Goal: Task Accomplishment & Management: Complete application form

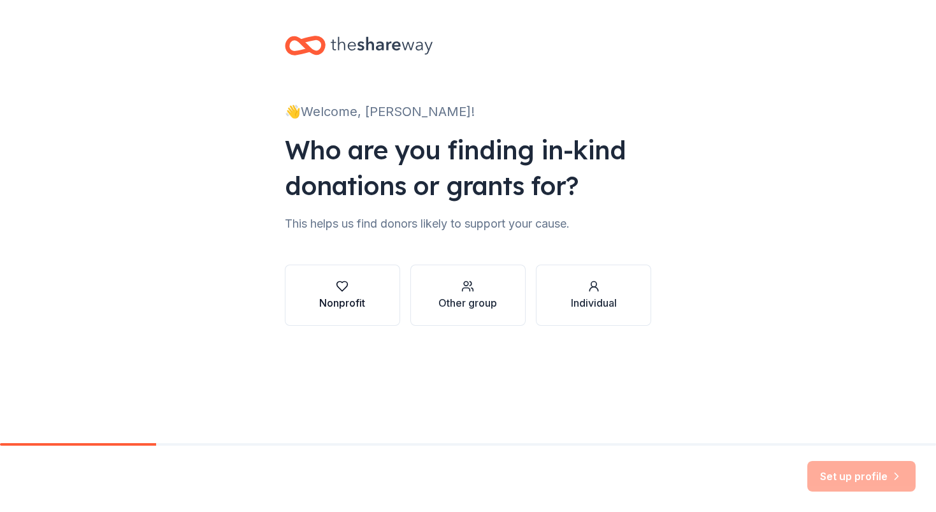
click at [359, 286] on div "button" at bounding box center [342, 286] width 46 height 13
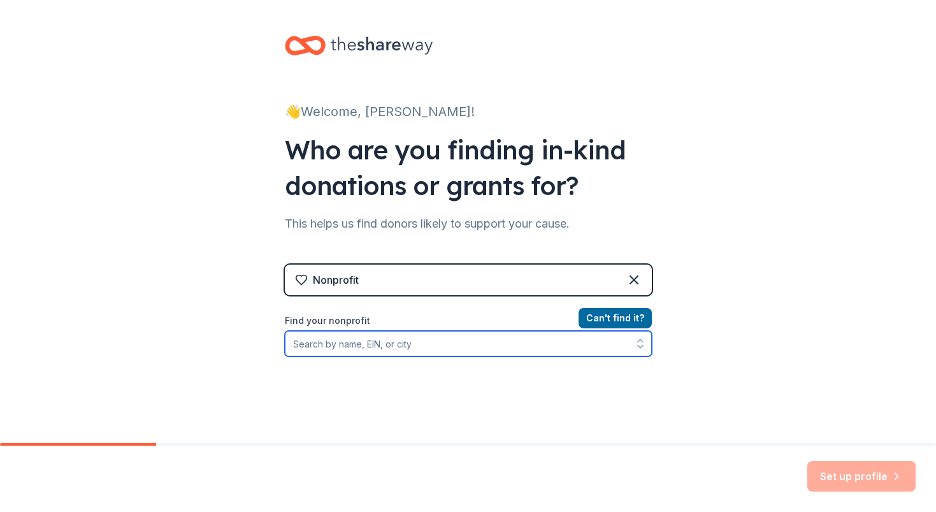
click at [439, 340] on input "Find your nonprofit" at bounding box center [468, 343] width 367 height 25
type input "364124098"
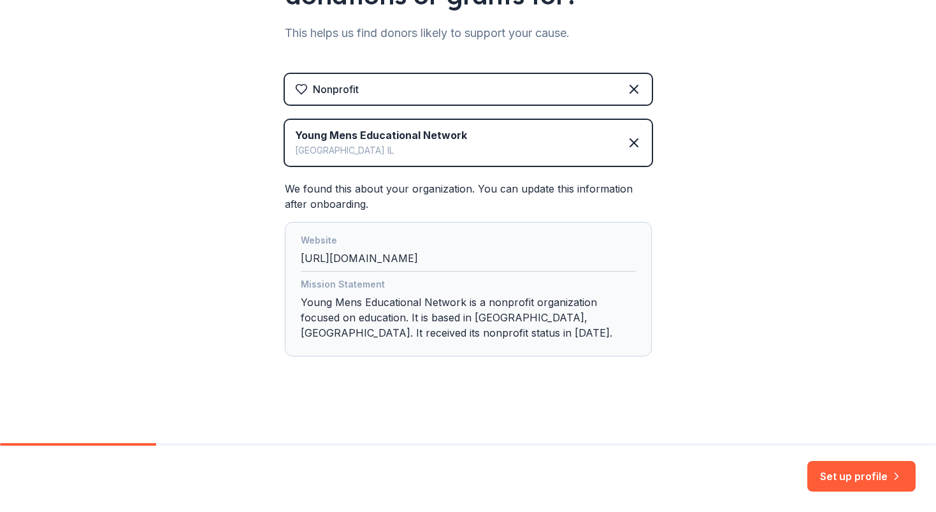
scroll to position [191, 0]
click at [869, 474] on button "Set up profile" at bounding box center [861, 476] width 108 height 31
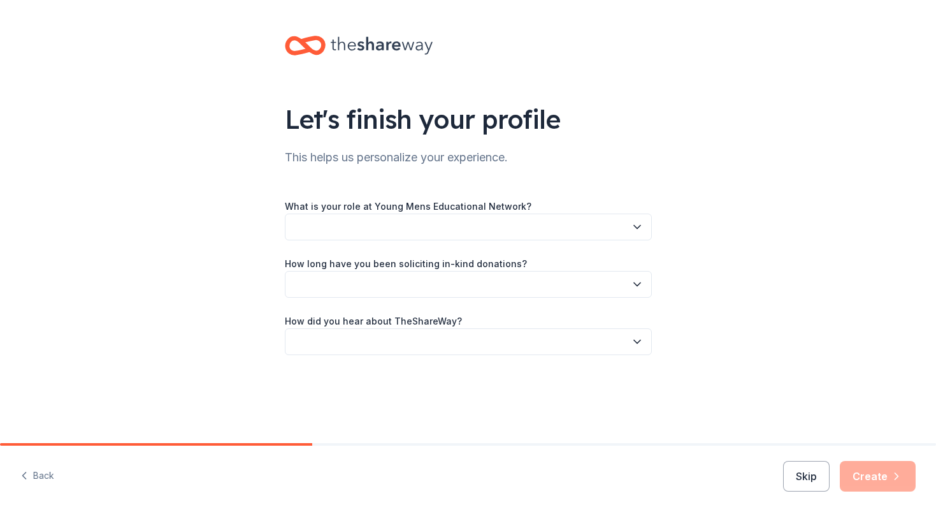
click at [544, 225] on button "button" at bounding box center [468, 226] width 367 height 27
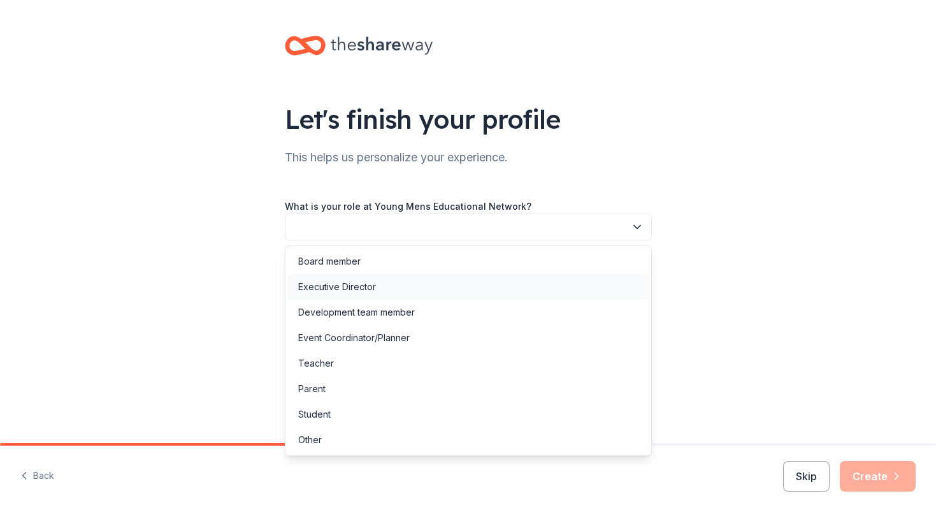
click at [488, 284] on div "Executive Director" at bounding box center [468, 286] width 361 height 25
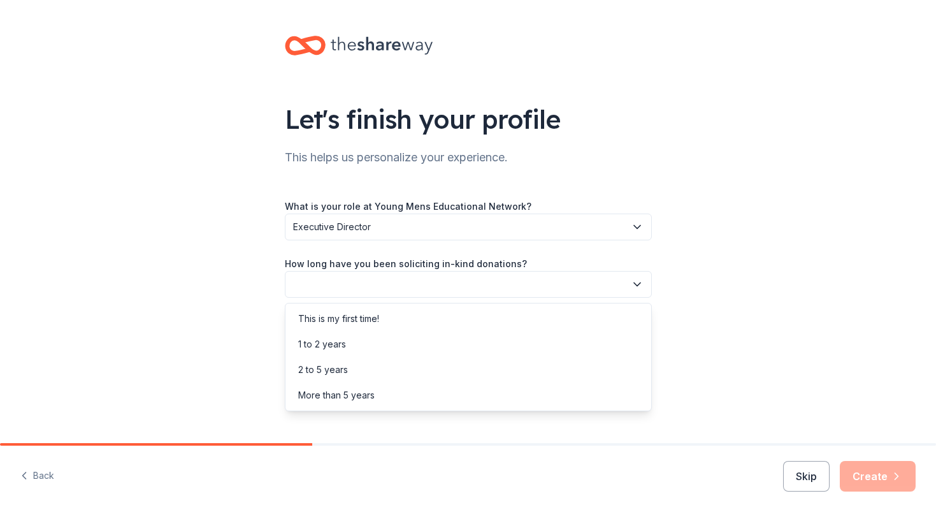
click at [496, 285] on button "button" at bounding box center [468, 284] width 367 height 27
click at [465, 394] on div "More than 5 years" at bounding box center [468, 394] width 361 height 25
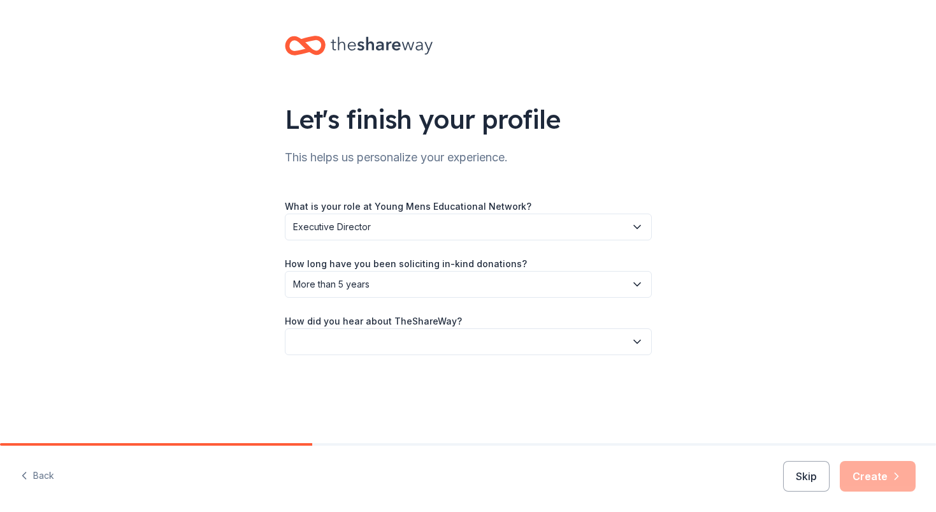
click at [491, 342] on button "button" at bounding box center [468, 341] width 367 height 27
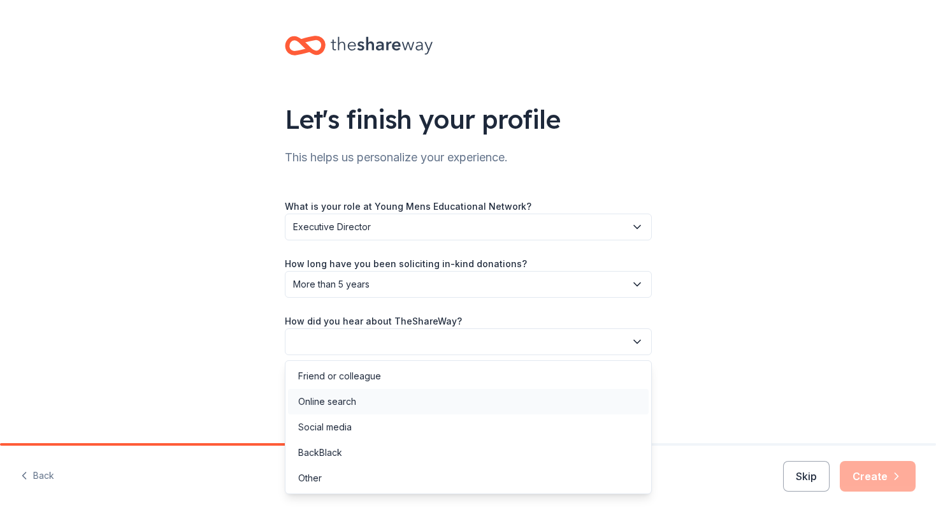
click at [367, 405] on div "Online search" at bounding box center [468, 401] width 361 height 25
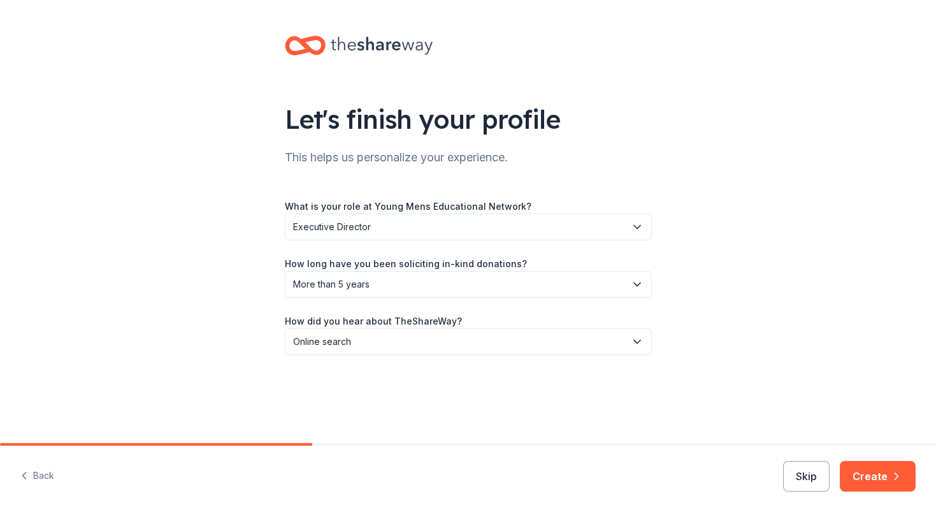
click at [872, 472] on button "Create" at bounding box center [878, 476] width 76 height 31
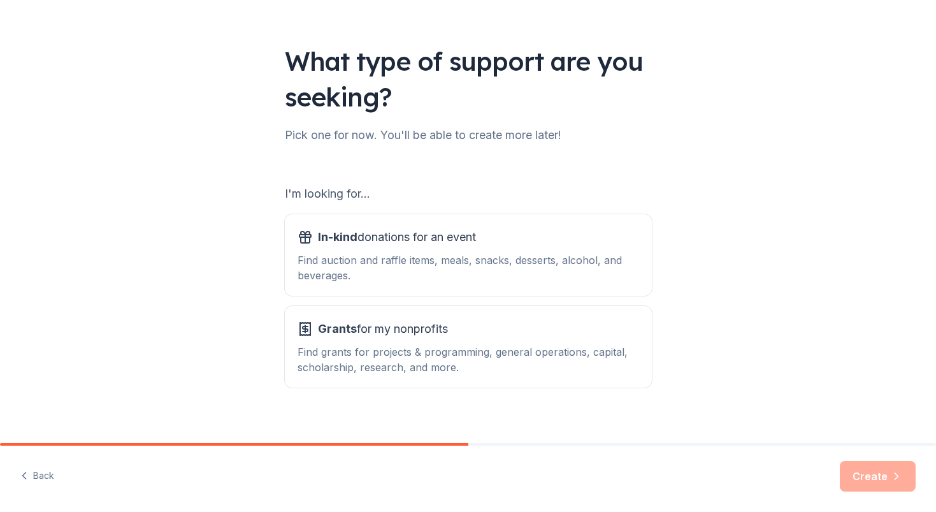
scroll to position [61, 0]
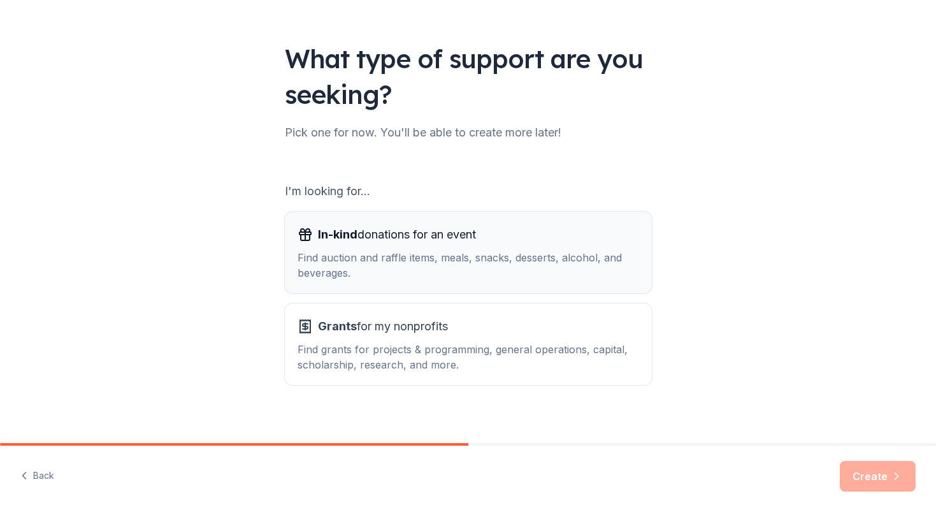
click at [526, 243] on div "In-kind donations for an event" at bounding box center [469, 234] width 342 height 20
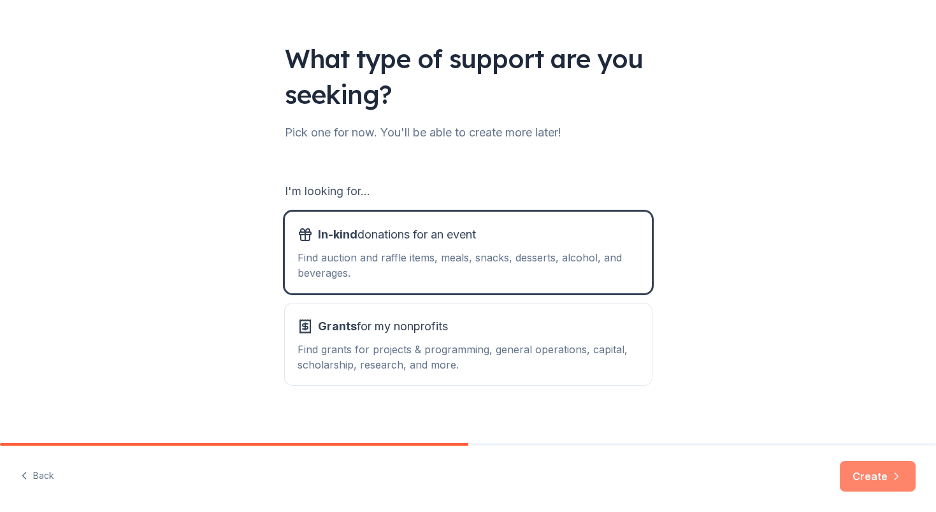
click at [863, 474] on button "Create" at bounding box center [878, 476] width 76 height 31
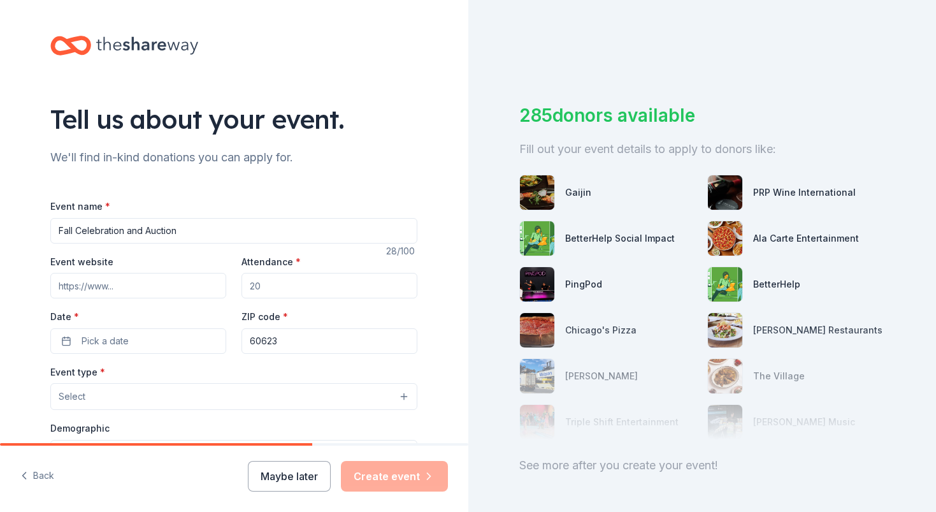
click at [77, 231] on input "Fall Celebration and Auction" at bounding box center [233, 230] width 367 height 25
type input "Fall Student Celebration and Auction"
click at [142, 285] on input "Event website" at bounding box center [138, 285] width 176 height 25
type input "www.ymenchicago.com"
click at [305, 285] on input "Attendance *" at bounding box center [330, 285] width 176 height 25
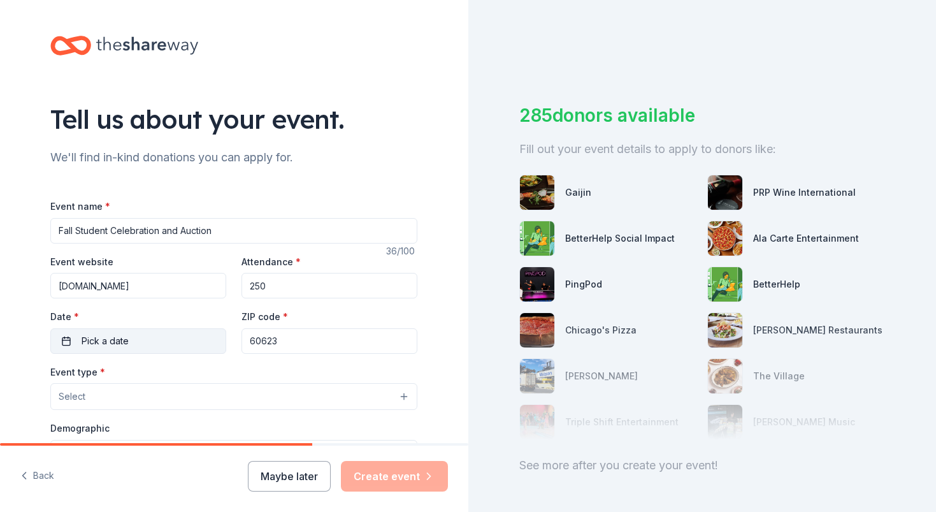
type input "250"
click at [158, 336] on button "Pick a date" at bounding box center [138, 340] width 176 height 25
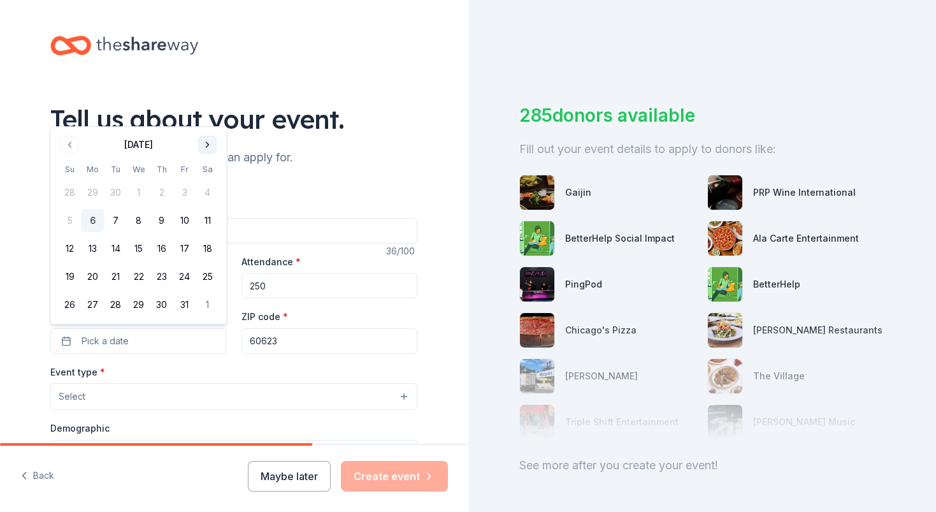
click at [208, 145] on button "Go to next month" at bounding box center [208, 145] width 18 height 18
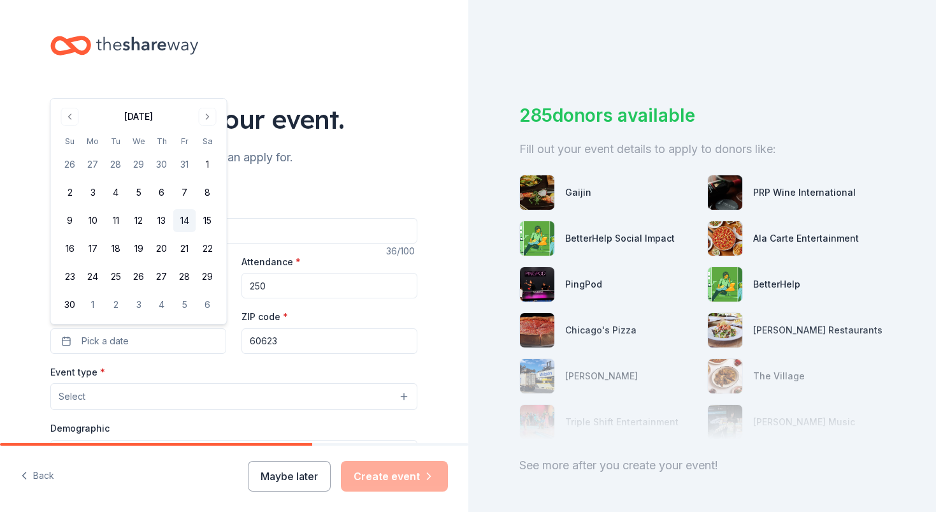
click at [184, 220] on button "14" at bounding box center [184, 220] width 23 height 23
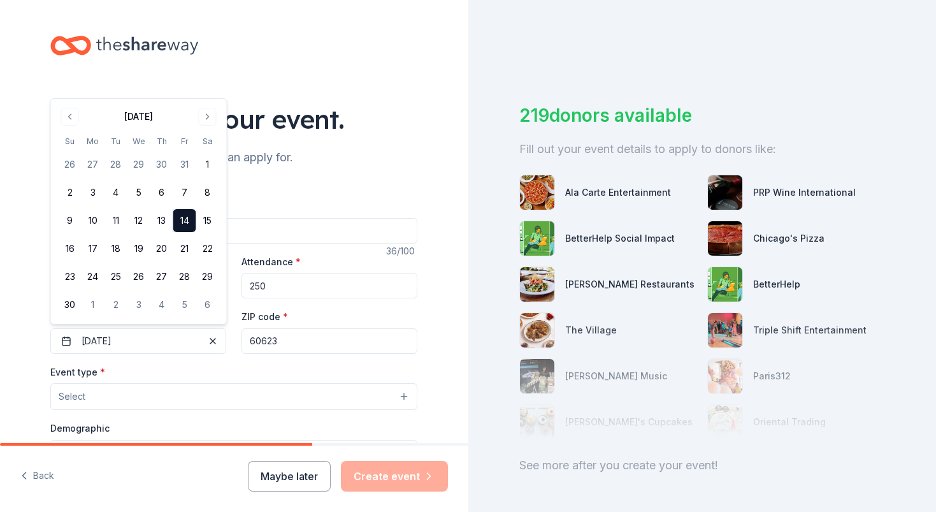
click at [240, 394] on button "Select" at bounding box center [233, 396] width 367 height 27
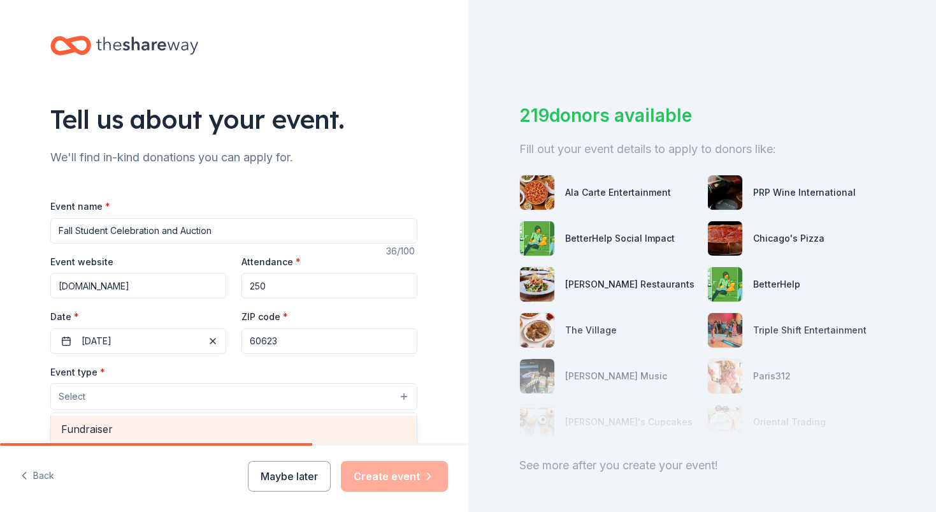
click at [220, 428] on span "Fundraiser" at bounding box center [233, 429] width 345 height 17
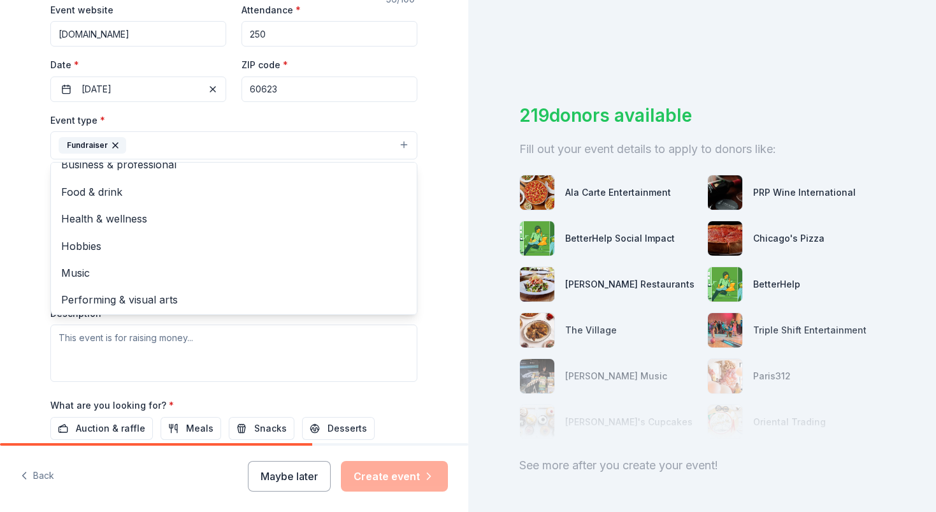
scroll to position [252, 0]
click at [298, 342] on div "Event type * Fundraiser Business & professional Food & drink Health & wellness …" at bounding box center [233, 247] width 367 height 270
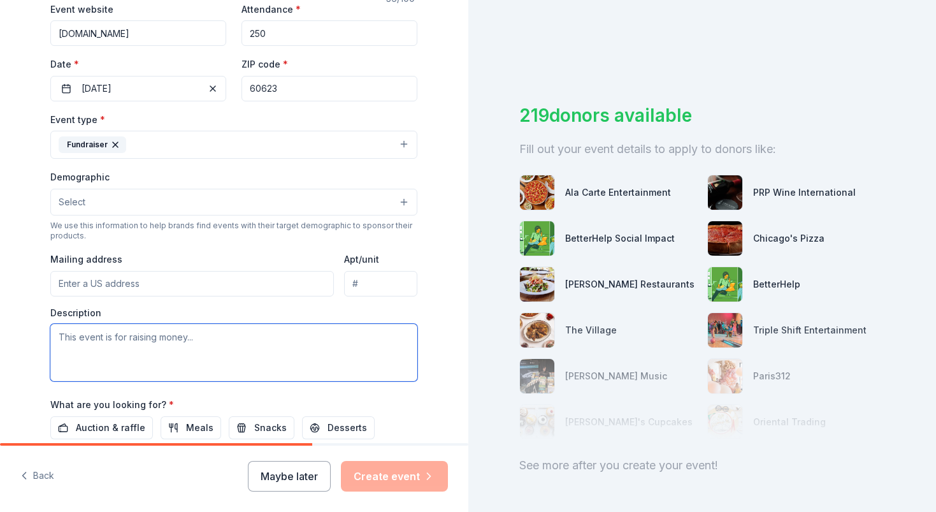
click at [293, 350] on textarea at bounding box center [233, 352] width 367 height 57
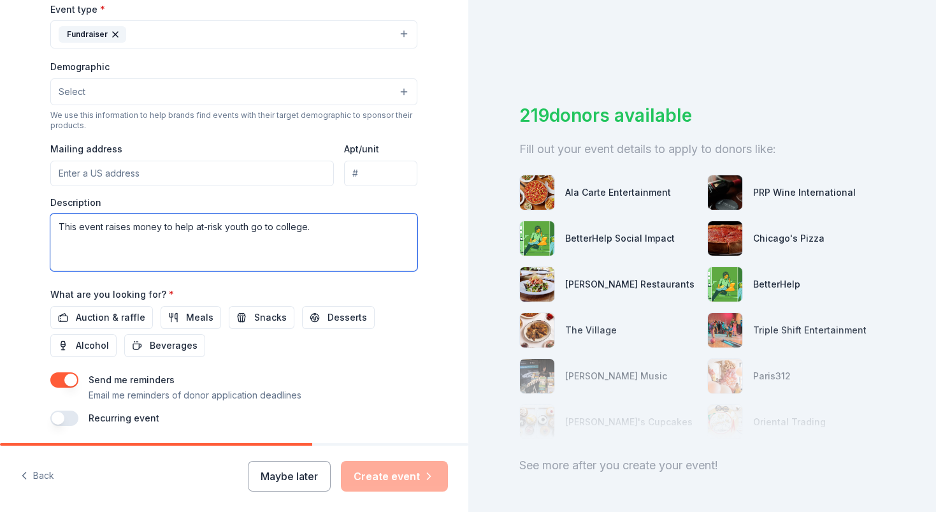
scroll to position [365, 0]
type textarea "This event raises money to help at-risk youth go to college."
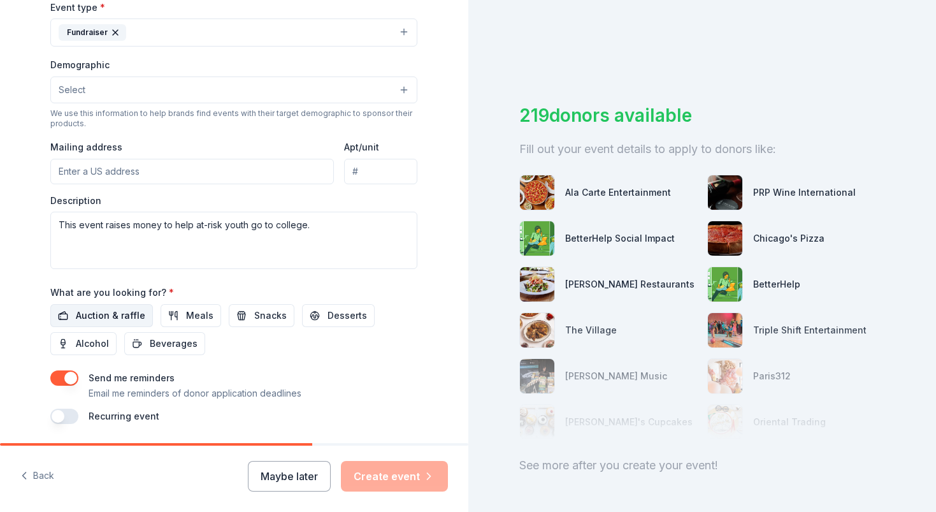
click at [120, 310] on span "Auction & raffle" at bounding box center [110, 315] width 69 height 15
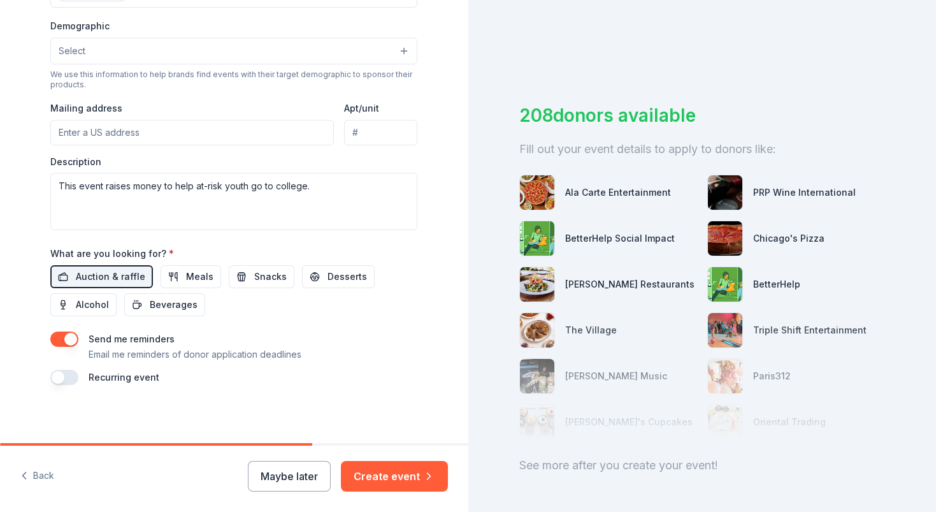
scroll to position [0, 0]
click at [398, 477] on button "Create event" at bounding box center [394, 476] width 107 height 31
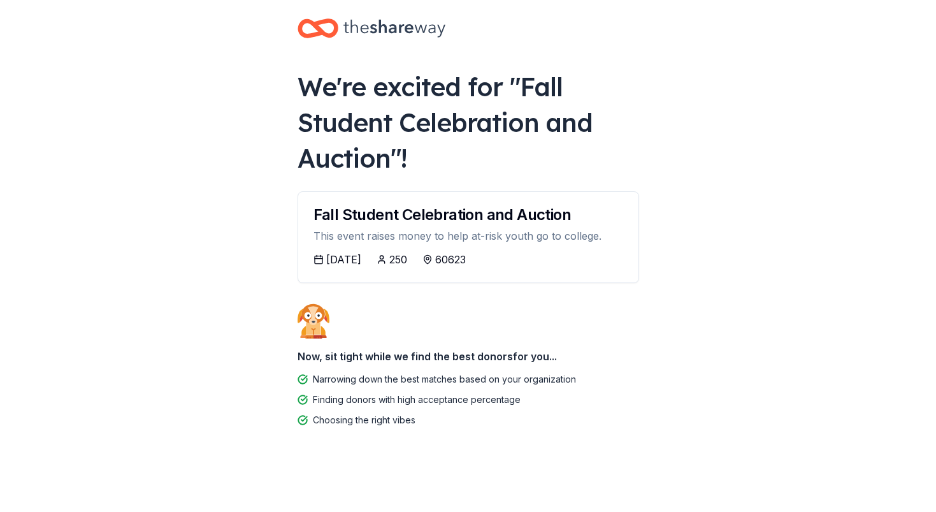
scroll to position [11, 0]
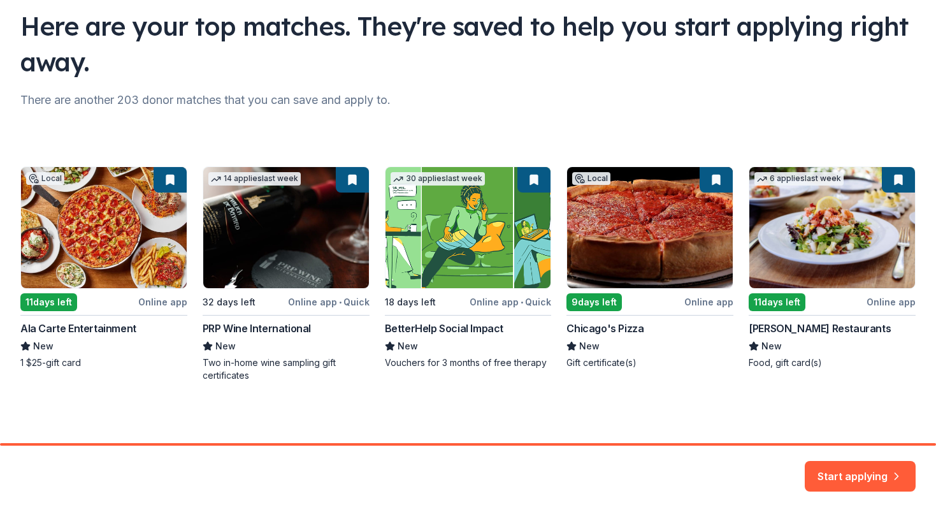
scroll to position [93, 0]
click at [848, 468] on button "Start applying" at bounding box center [860, 468] width 111 height 31
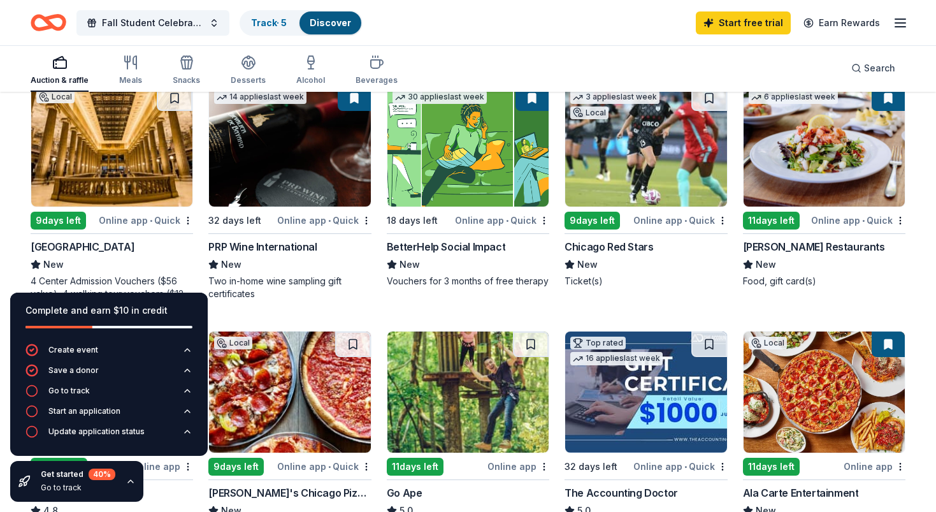
scroll to position [150, 0]
click at [844, 219] on div "Online app • Quick" at bounding box center [858, 220] width 94 height 16
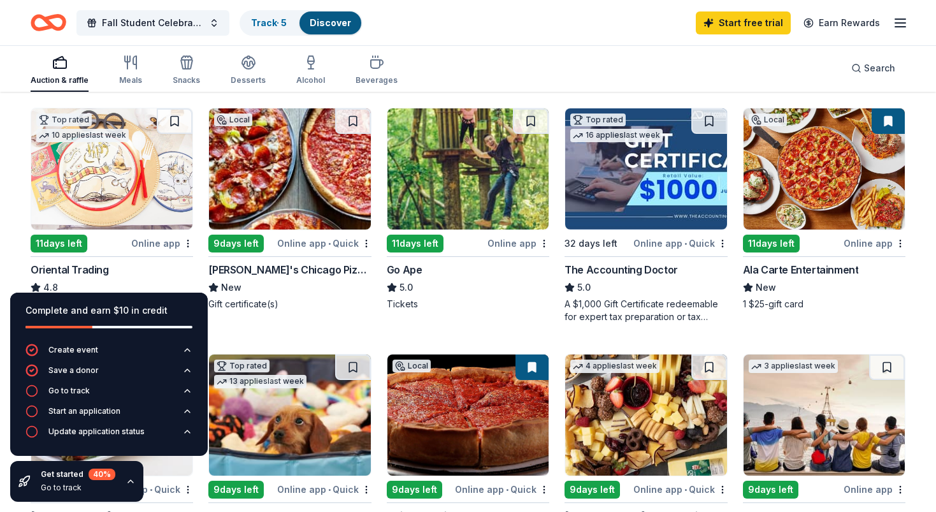
scroll to position [362, 0]
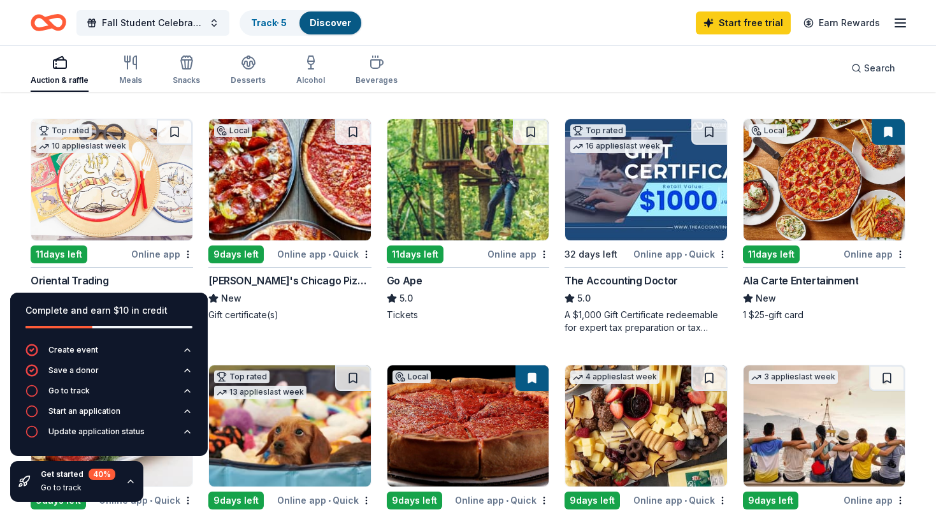
click at [477, 203] on img at bounding box center [467, 179] width 161 height 121
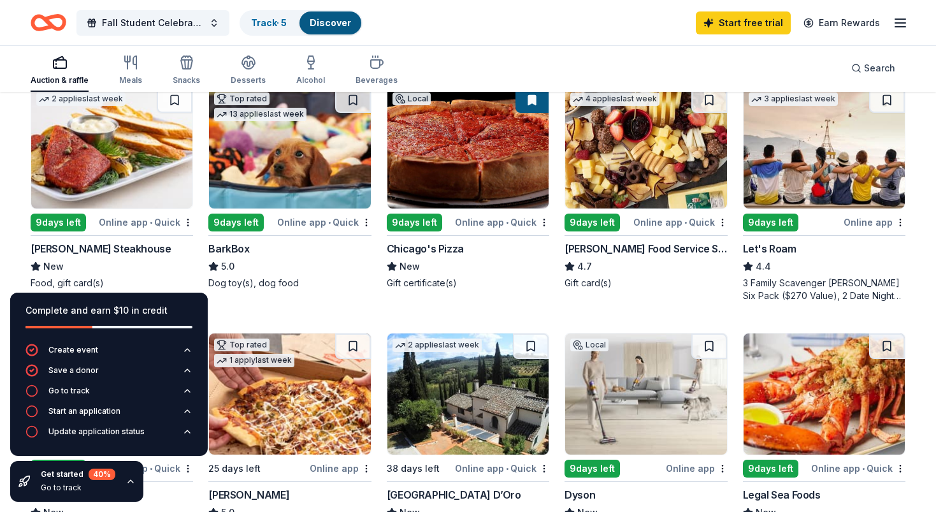
scroll to position [656, 0]
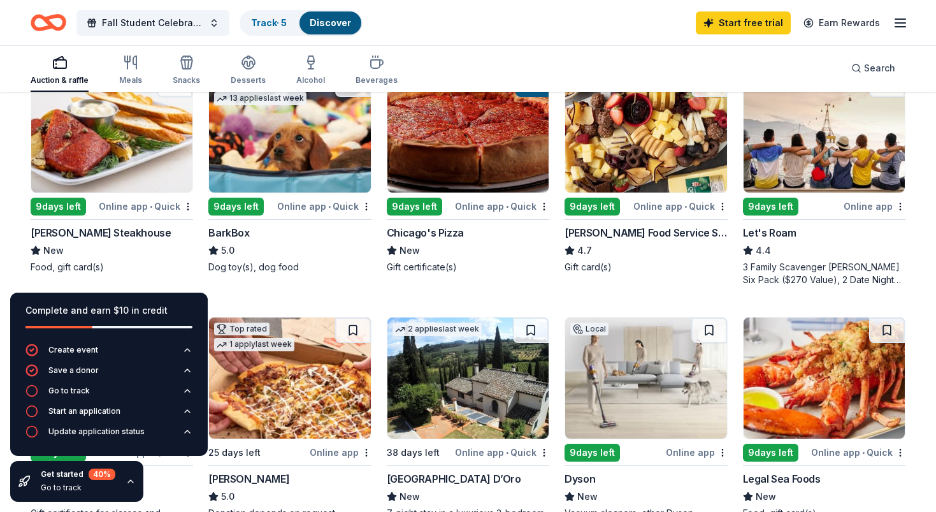
click at [489, 153] on img at bounding box center [467, 131] width 161 height 121
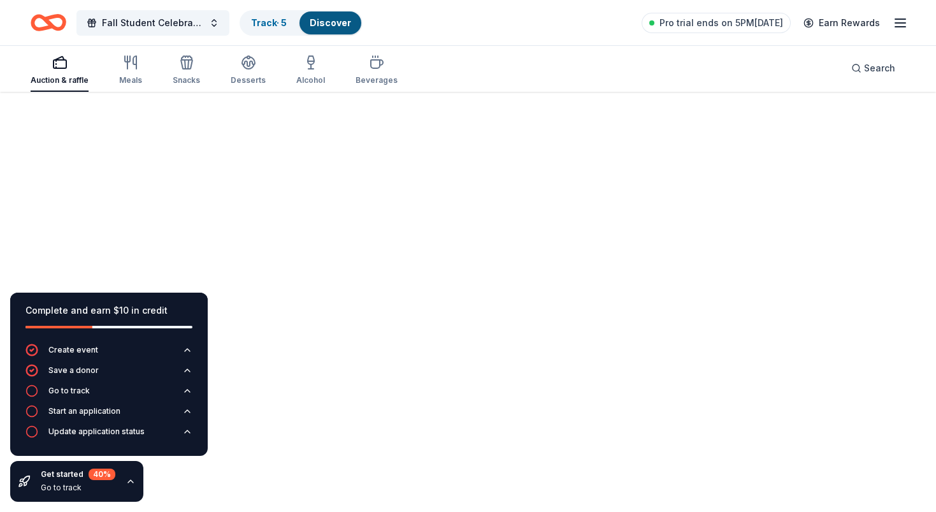
scroll to position [93, 0]
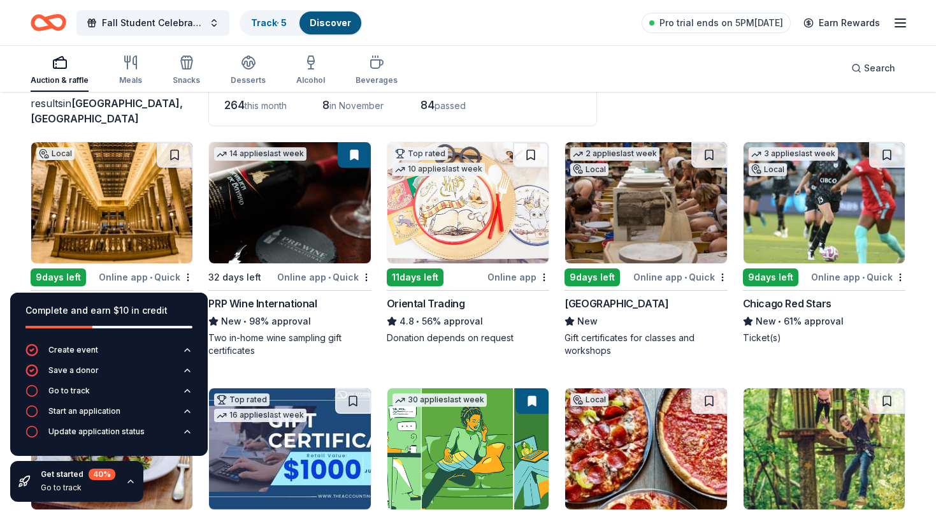
click at [61, 64] on icon "button" at bounding box center [59, 62] width 15 height 15
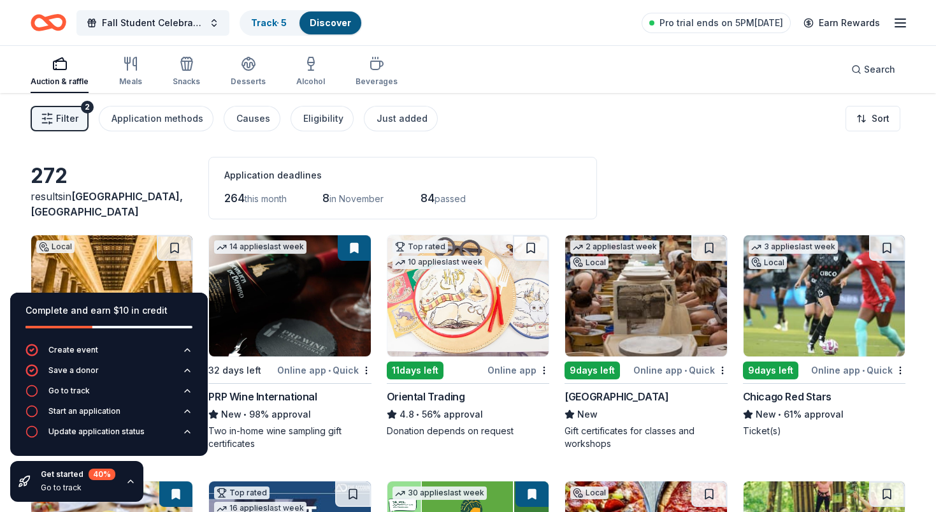
click at [644, 307] on img at bounding box center [645, 295] width 161 height 121
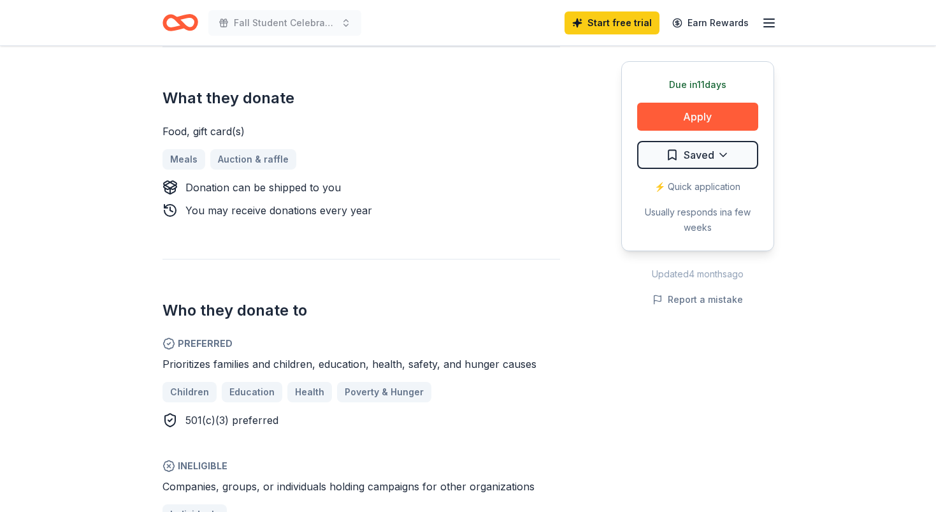
scroll to position [503, 0]
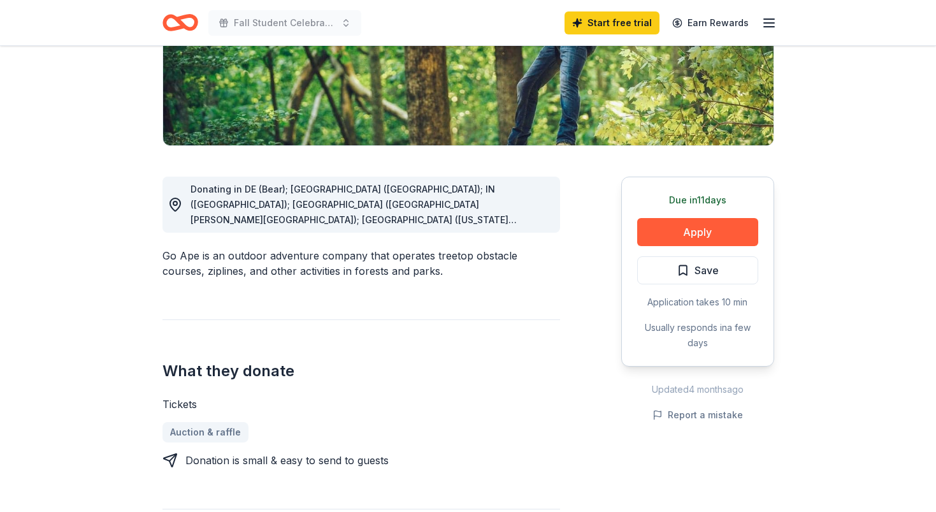
scroll to position [237, 0]
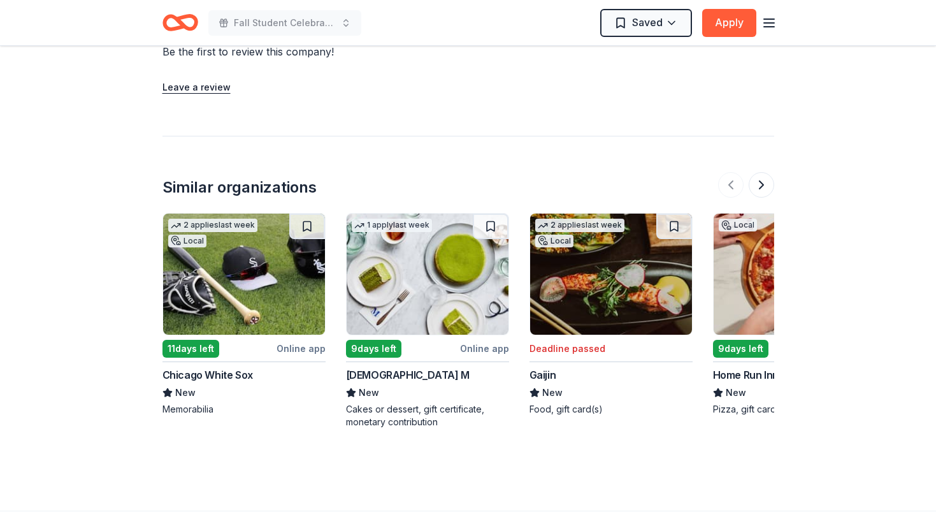
scroll to position [1080, 0]
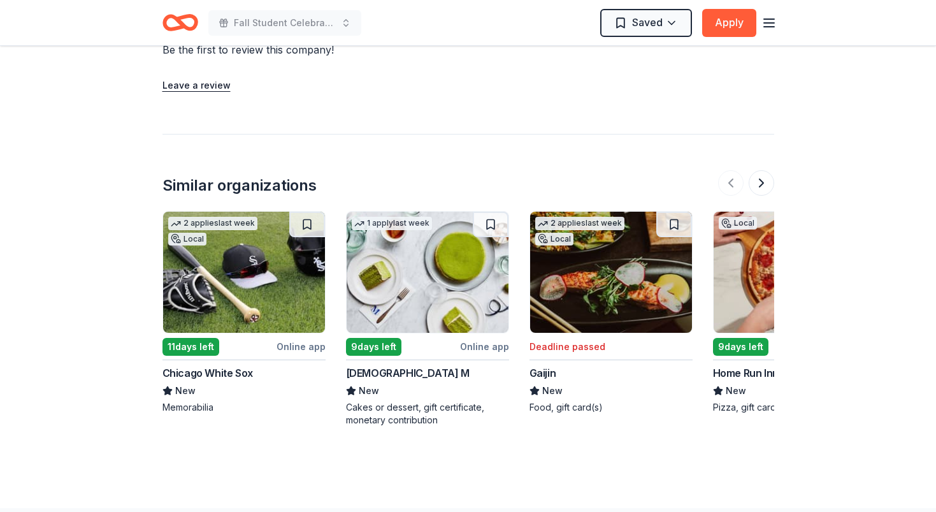
click at [254, 284] on img at bounding box center [244, 272] width 162 height 121
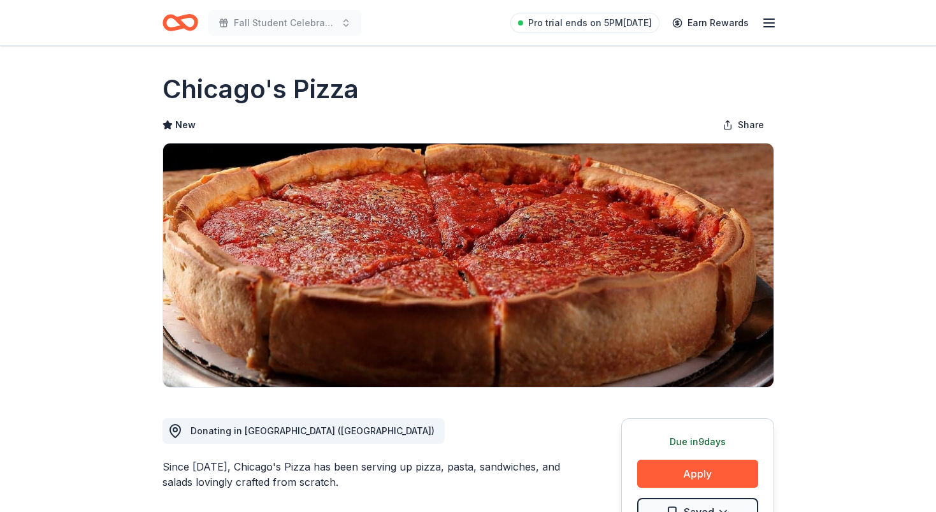
scroll to position [0, 0]
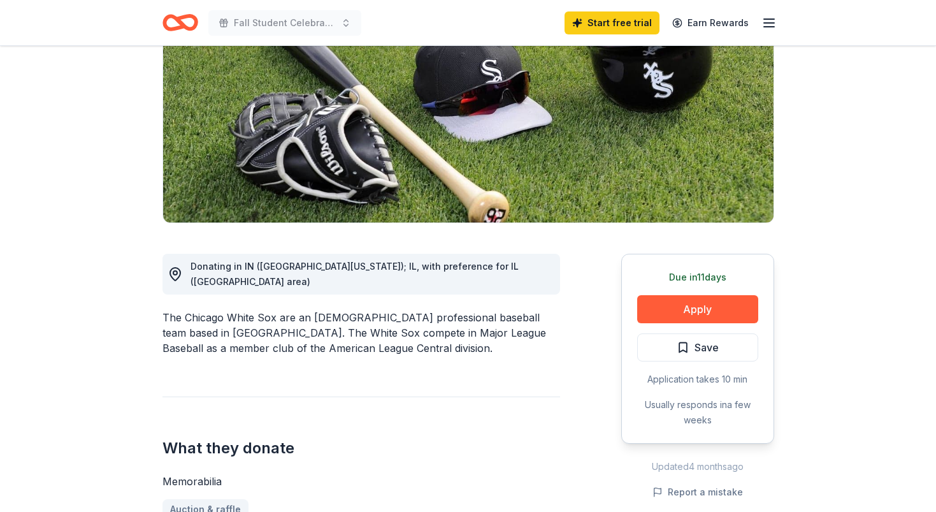
scroll to position [164, 0]
click at [688, 306] on button "Apply" at bounding box center [697, 309] width 121 height 28
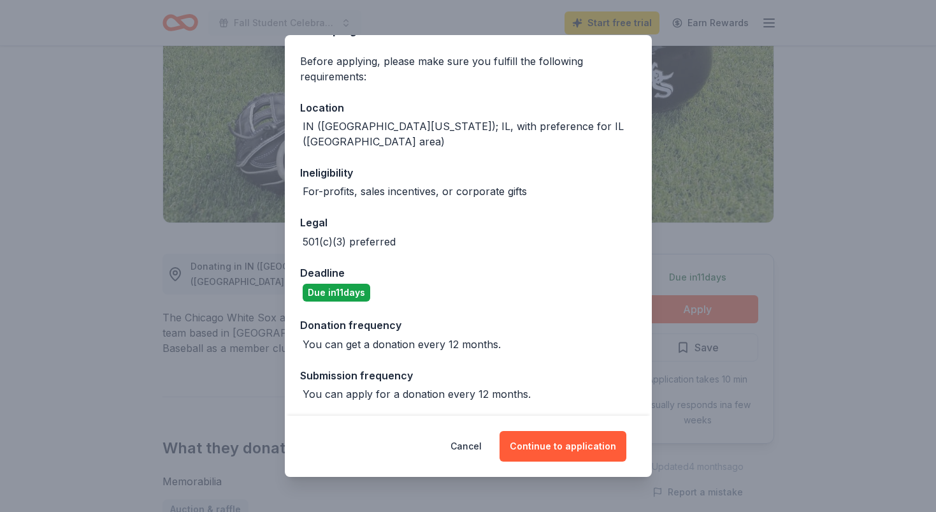
scroll to position [89, 0]
click at [573, 446] on button "Continue to application" at bounding box center [563, 446] width 127 height 31
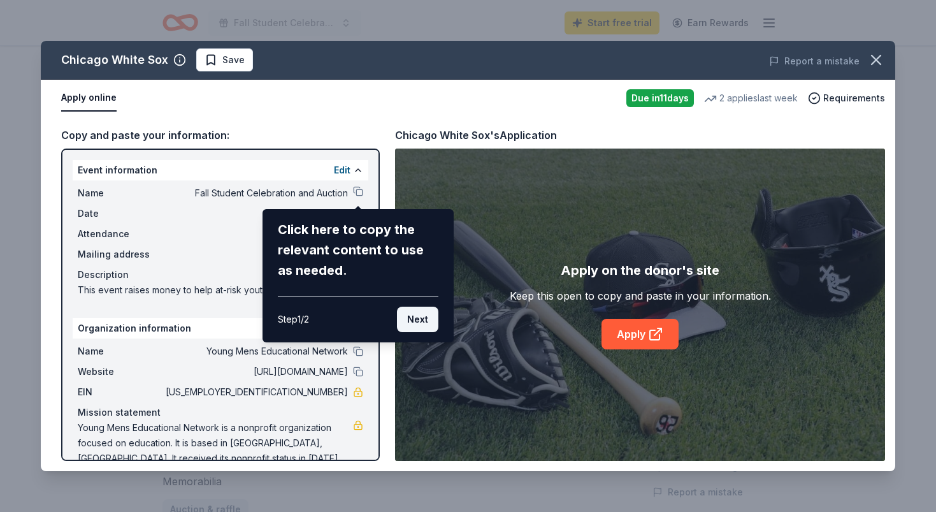
click at [426, 318] on button "Next" at bounding box center [417, 319] width 41 height 25
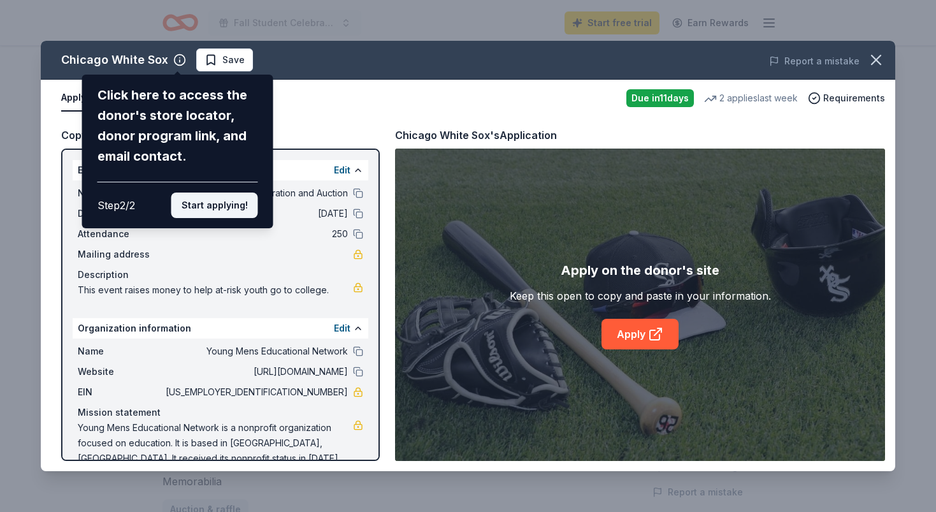
click at [230, 192] on button "Start applying!" at bounding box center [214, 204] width 87 height 25
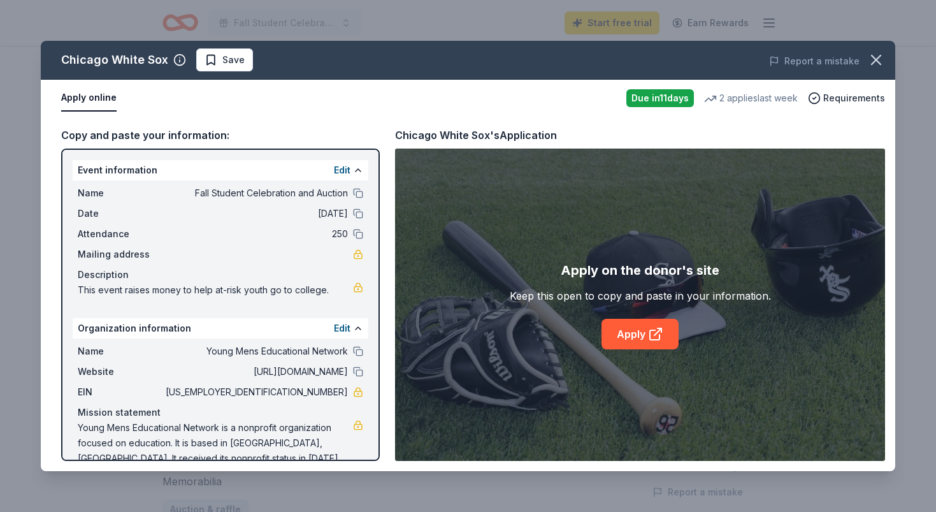
click at [263, 176] on div "Chicago White Sox Save Report a mistake Apply online Due in 11 days 2 applies l…" at bounding box center [468, 256] width 855 height 430
click at [358, 252] on link at bounding box center [358, 254] width 10 height 10
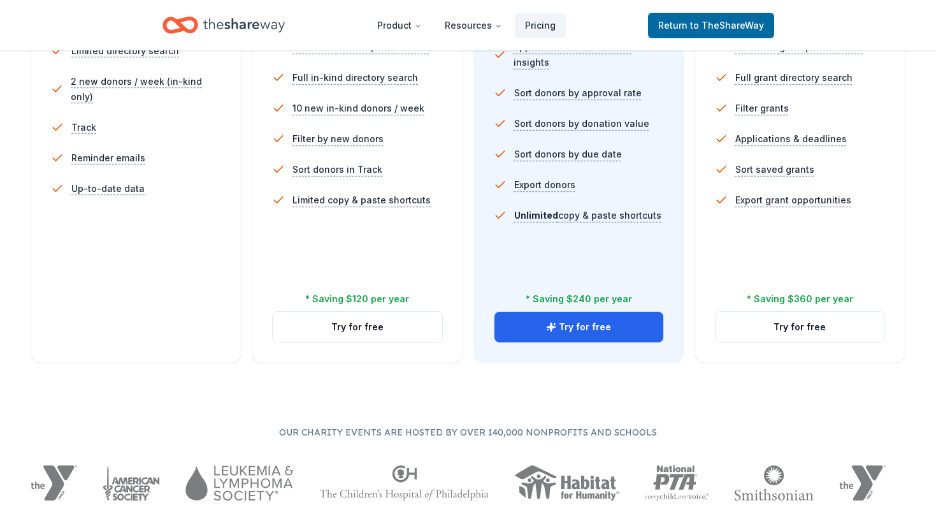
scroll to position [425, 0]
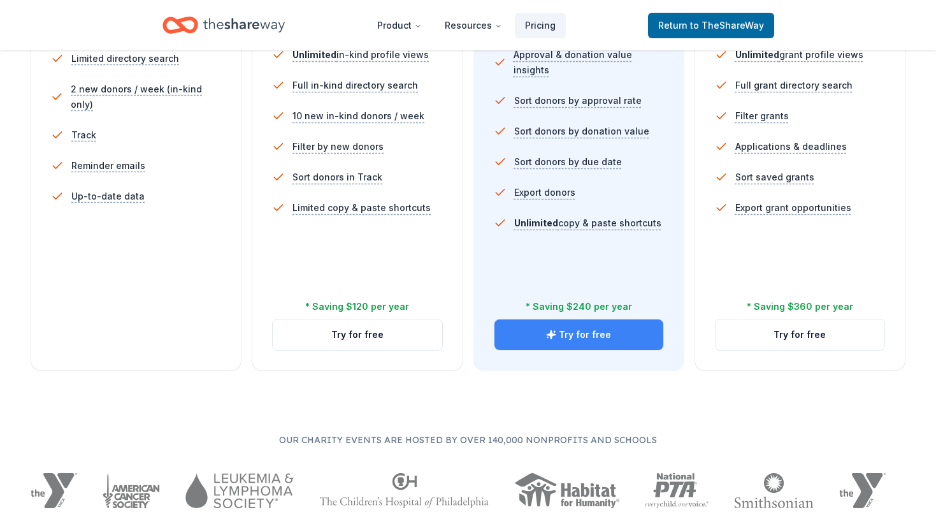
click at [593, 333] on button "Try for free" at bounding box center [579, 334] width 169 height 31
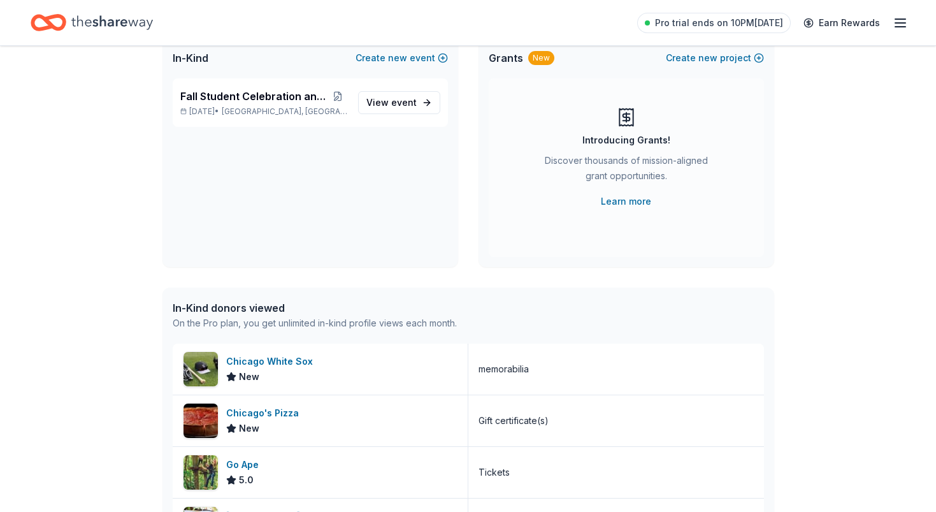
scroll to position [102, 0]
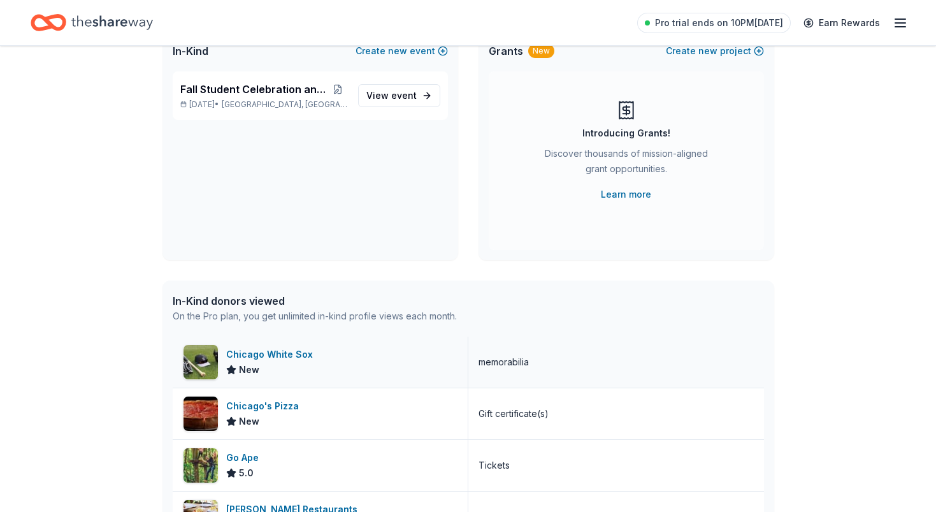
click at [207, 361] on img at bounding box center [201, 362] width 34 height 34
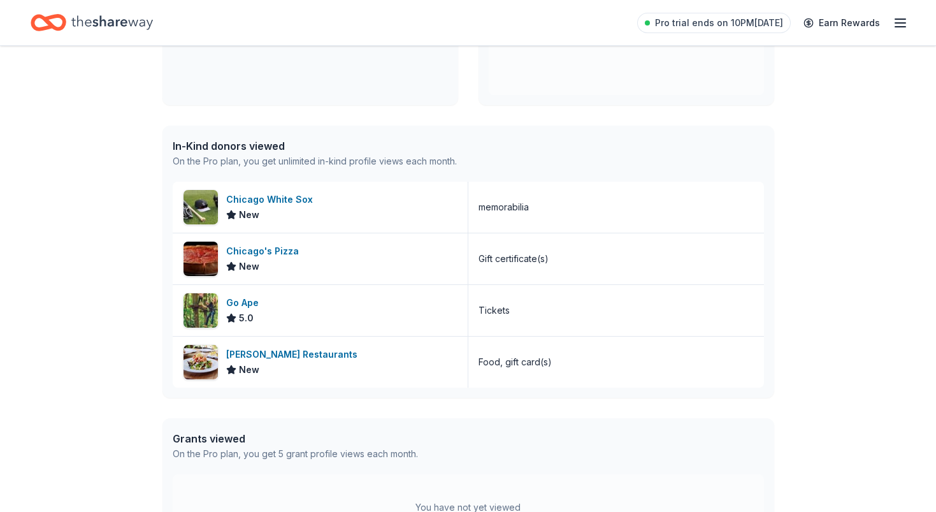
scroll to position [264, 0]
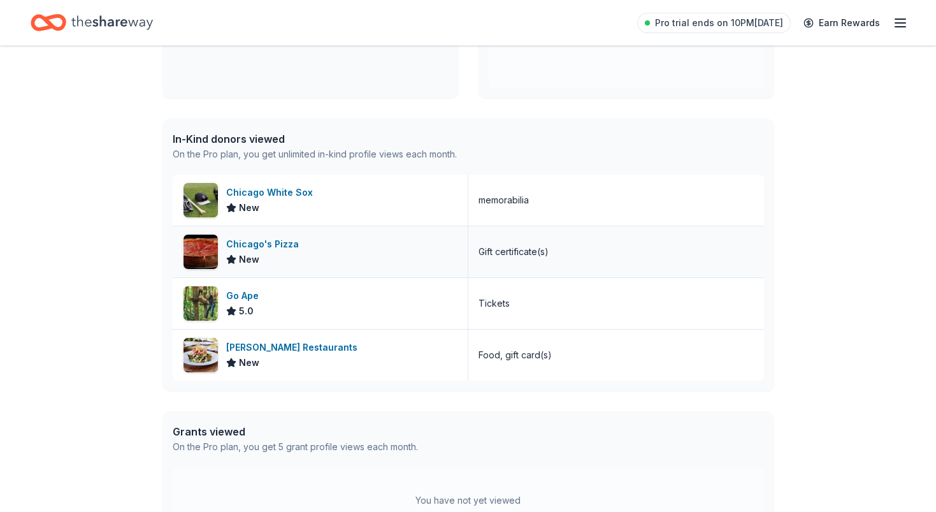
click at [294, 246] on div "Chicago's Pizza" at bounding box center [265, 243] width 78 height 15
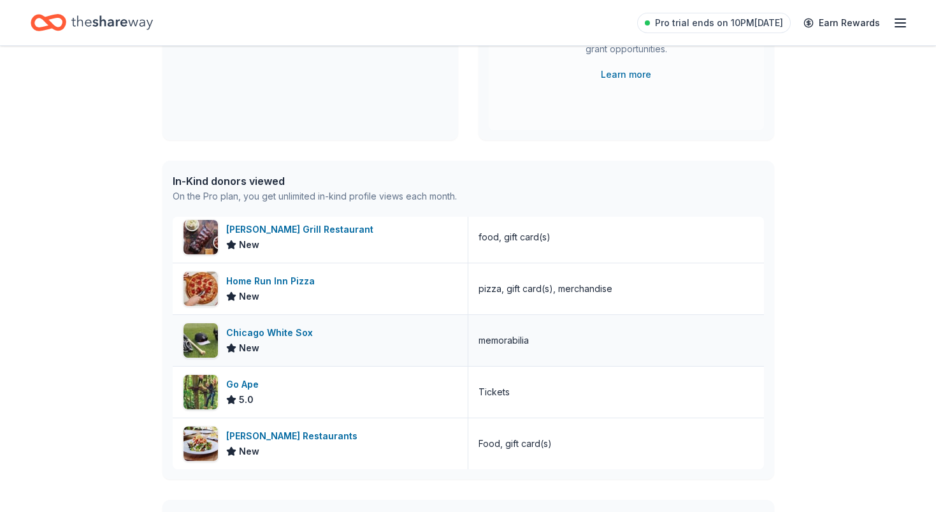
scroll to position [108, 0]
click at [388, 394] on div "Go Ape 5.0" at bounding box center [321, 391] width 296 height 51
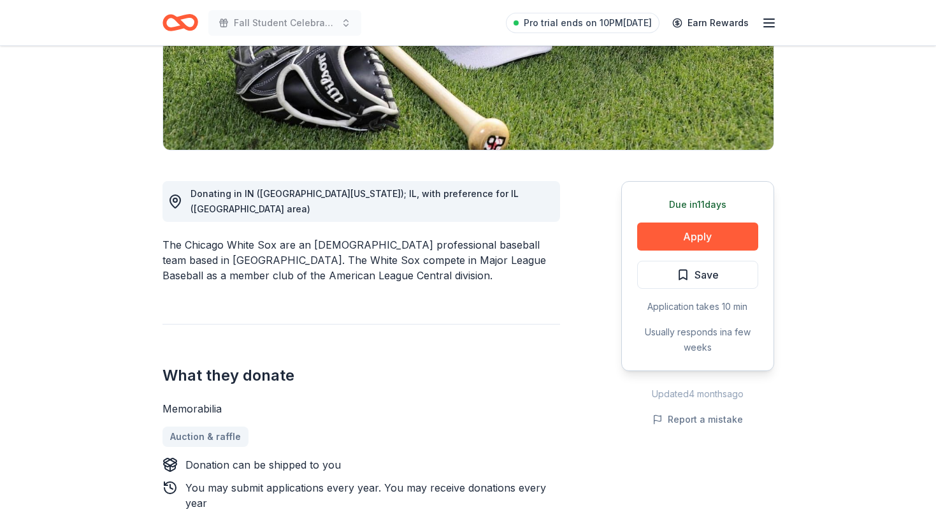
scroll to position [259, 0]
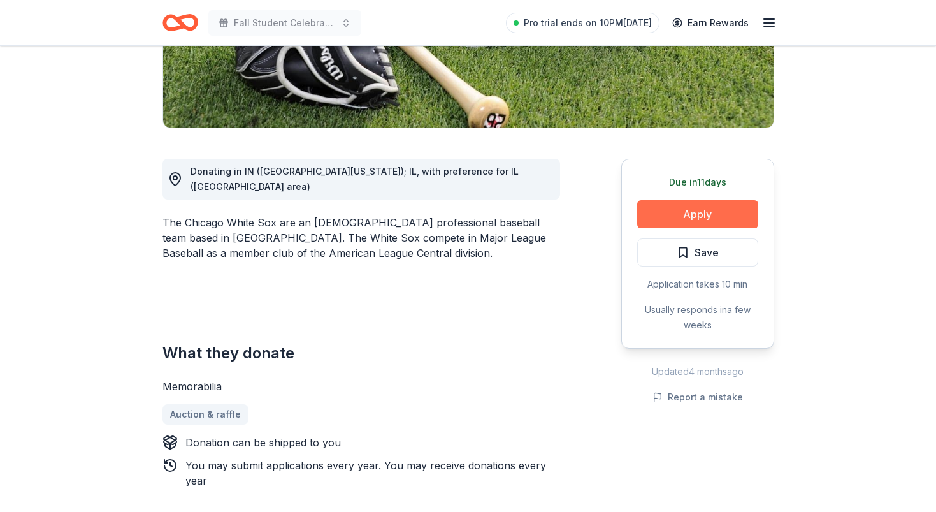
click at [673, 209] on button "Apply" at bounding box center [697, 214] width 121 height 28
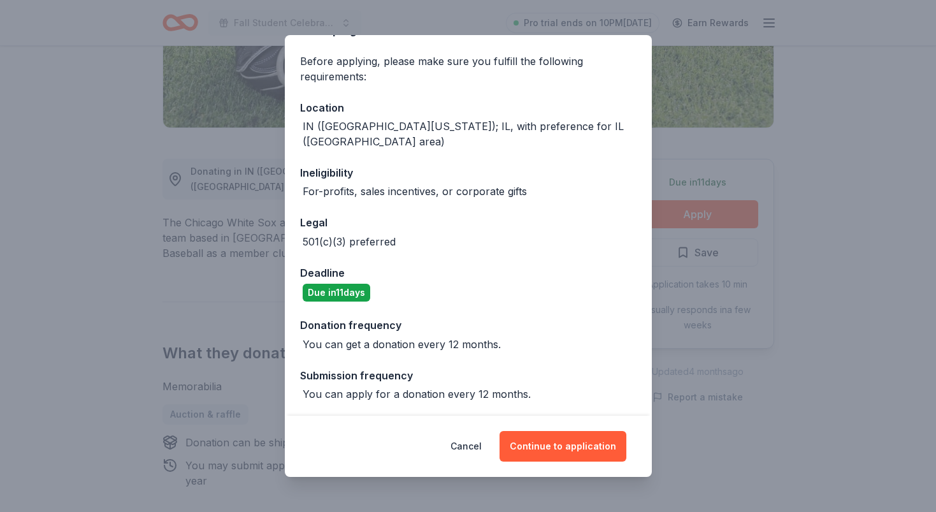
scroll to position [89, 0]
click at [556, 445] on button "Continue to application" at bounding box center [563, 446] width 127 height 31
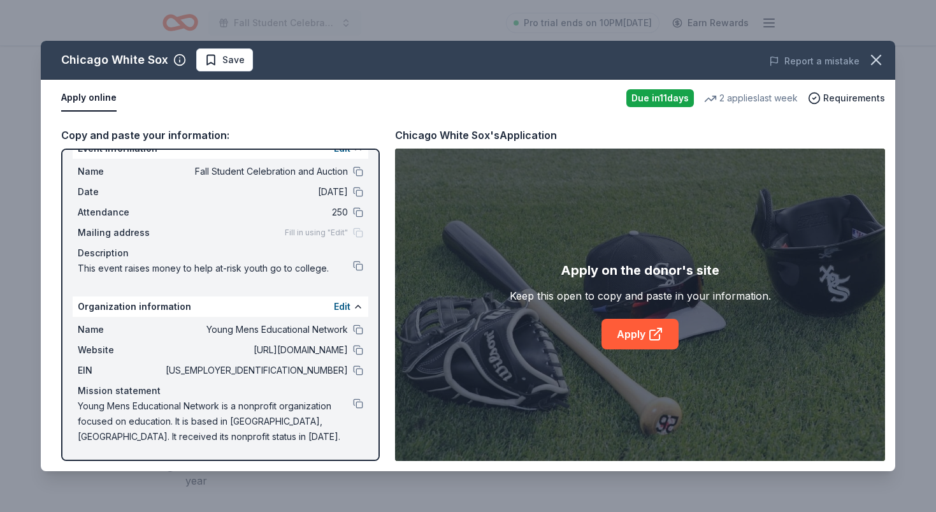
scroll to position [22, 0]
click at [359, 266] on button at bounding box center [358, 266] width 10 height 10
click at [278, 270] on span "This event raises money to help at-risk youth go to college." at bounding box center [215, 268] width 275 height 15
click at [316, 270] on span "This event raises money to help at-risk youth go to college." at bounding box center [215, 268] width 275 height 15
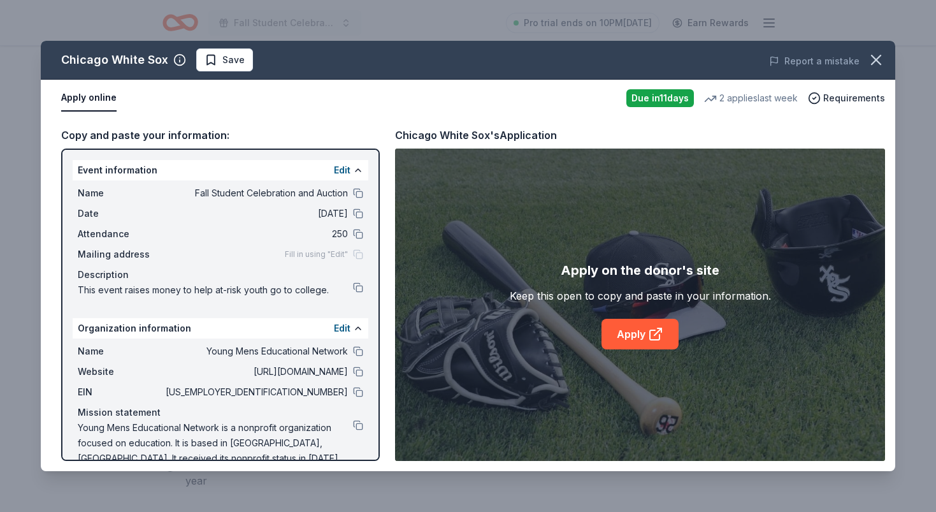
scroll to position [0, 0]
click at [347, 170] on button "Edit" at bounding box center [342, 170] width 17 height 15
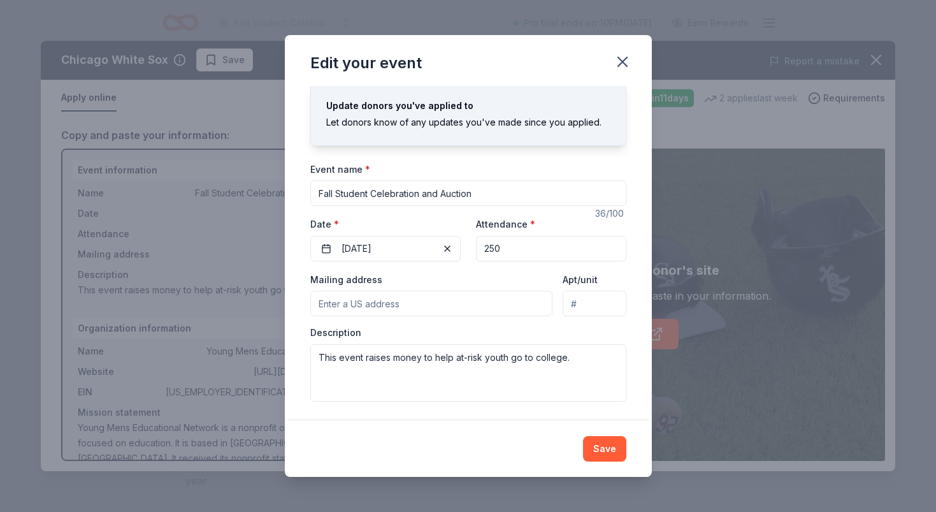
scroll to position [26, 0]
click at [590, 357] on textarea "This event raises money to help at-risk youth go to college." at bounding box center [468, 373] width 316 height 57
click at [434, 381] on textarea "This event raises money to help at-risk youth go to college and access mentorin…" at bounding box center [468, 373] width 316 height 57
click at [363, 375] on textarea "This event raises money to help at-risk youth go to college and access mentorin…" at bounding box center [468, 373] width 316 height 57
click at [512, 376] on textarea "This event raises money to help at-risk youth go to college and access mentorin…" at bounding box center [468, 373] width 316 height 57
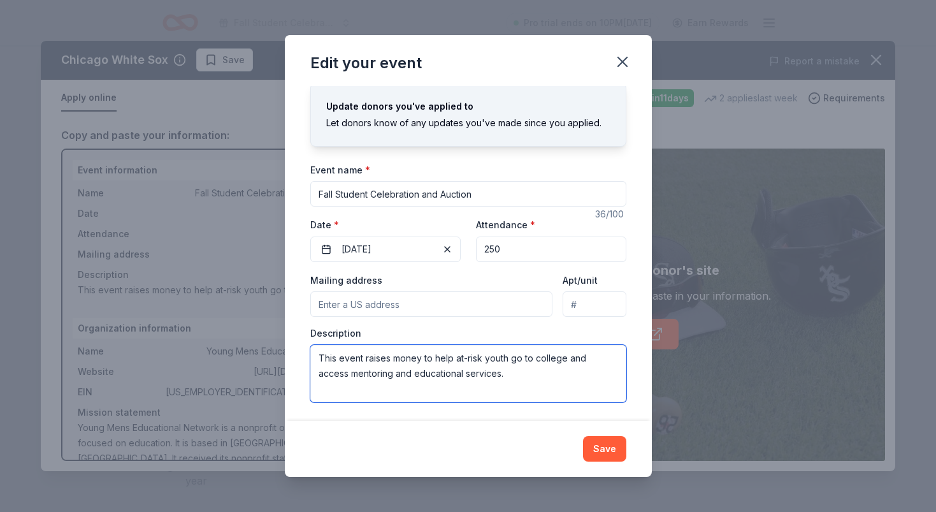
type textarea "This event raises money to help at-risk youth go to college and access mentorin…"
click at [431, 308] on input "Mailing address" at bounding box center [431, 303] width 243 height 25
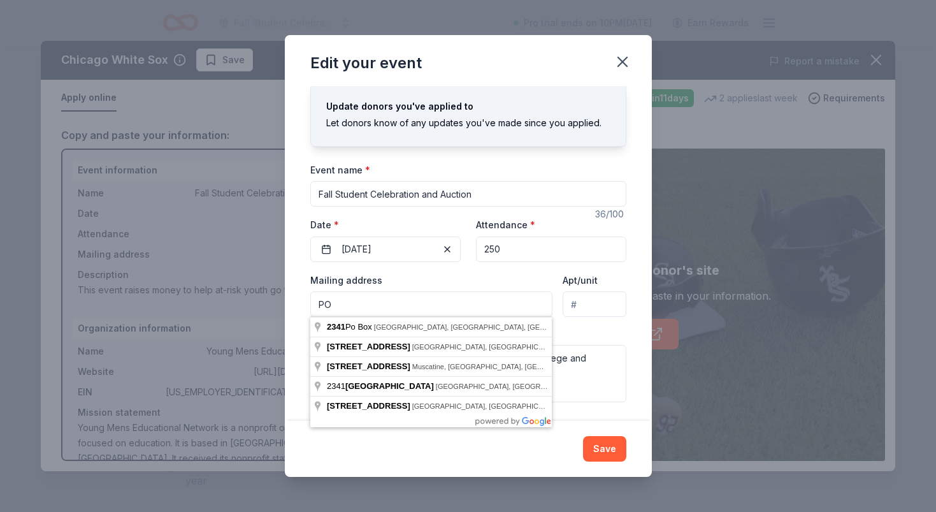
type input "P"
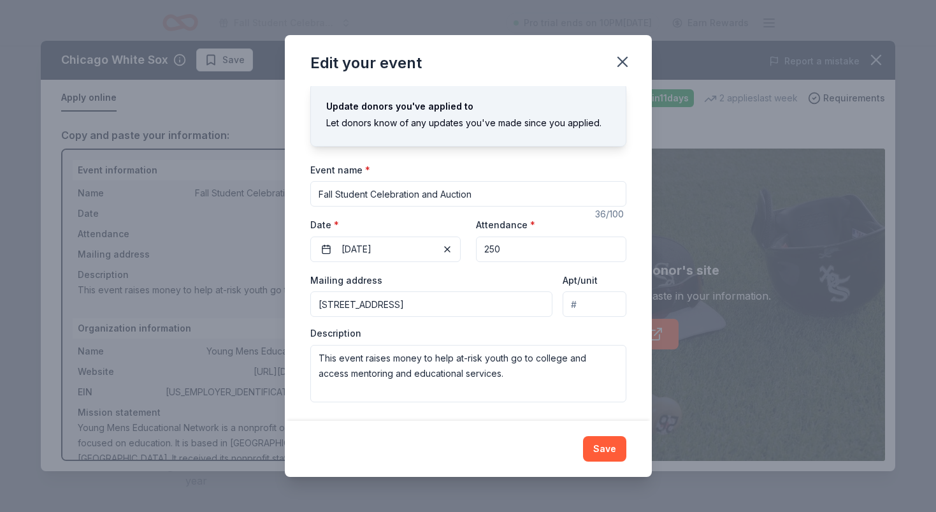
type input "1241 South Pulaski Road, Chicago, IL, 60623"
click at [607, 445] on button "Save" at bounding box center [604, 448] width 43 height 25
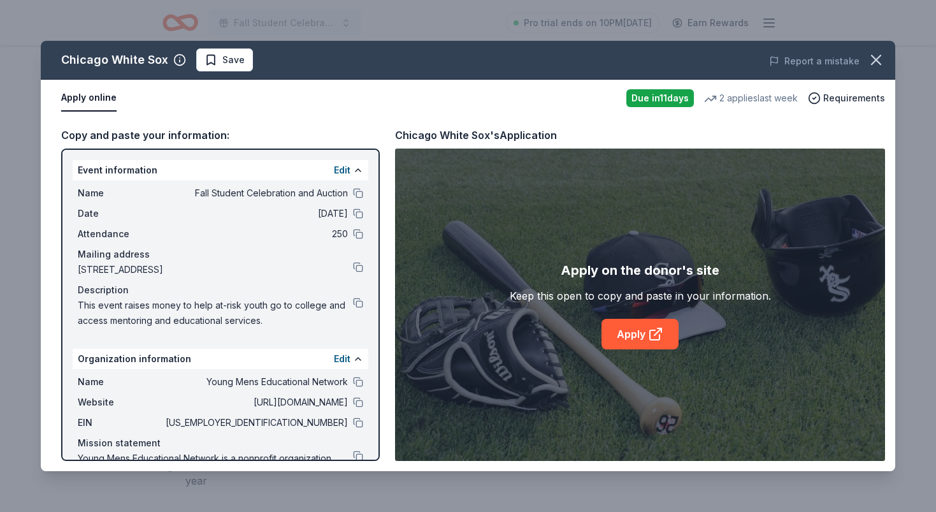
scroll to position [0, 0]
click at [344, 169] on button "Edit" at bounding box center [342, 170] width 17 height 15
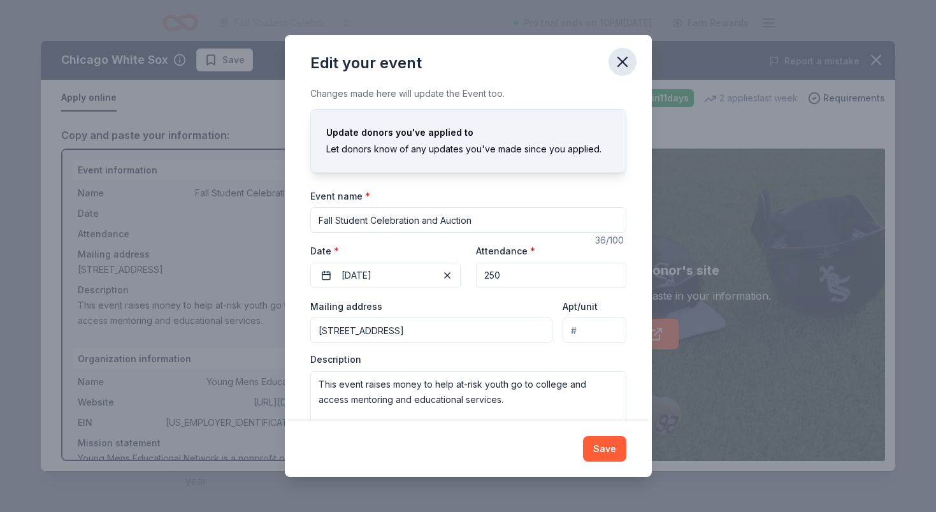
click at [625, 60] on icon "button" at bounding box center [622, 61] width 9 height 9
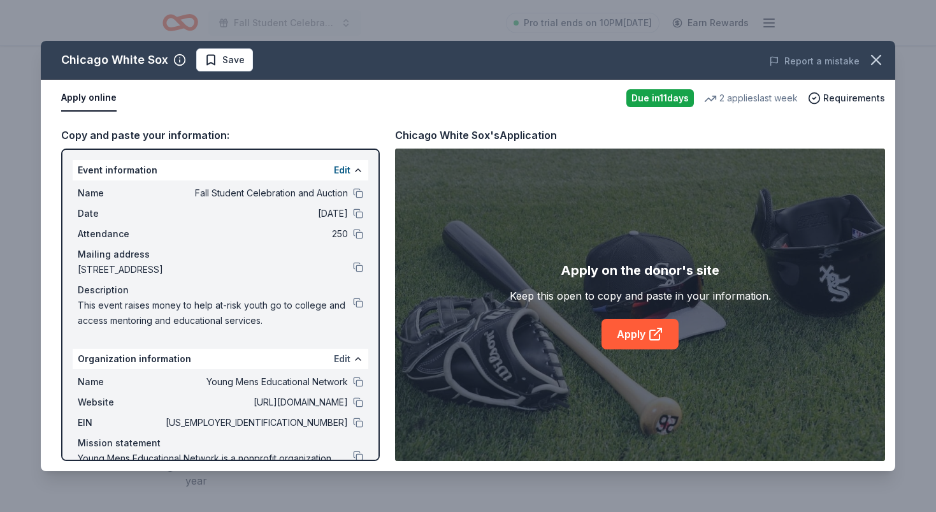
click at [342, 359] on button "Edit" at bounding box center [342, 358] width 17 height 15
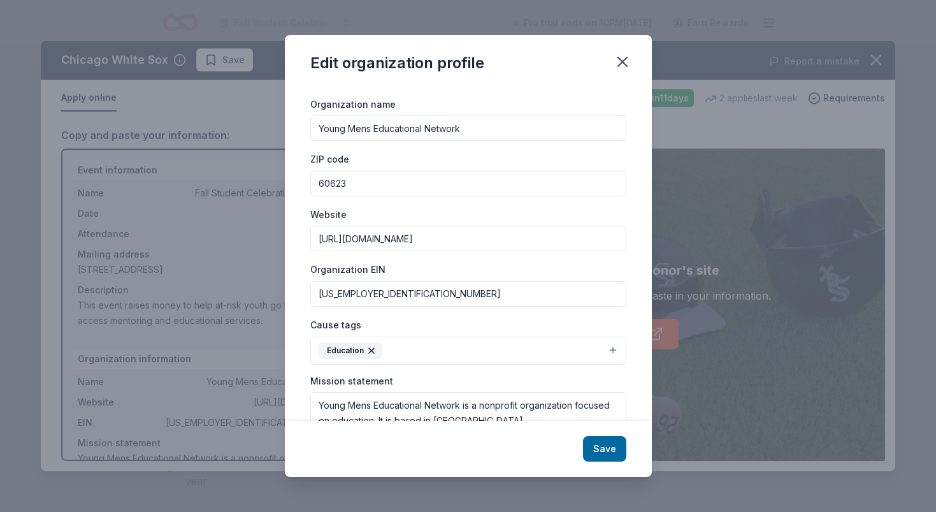
scroll to position [27, 0]
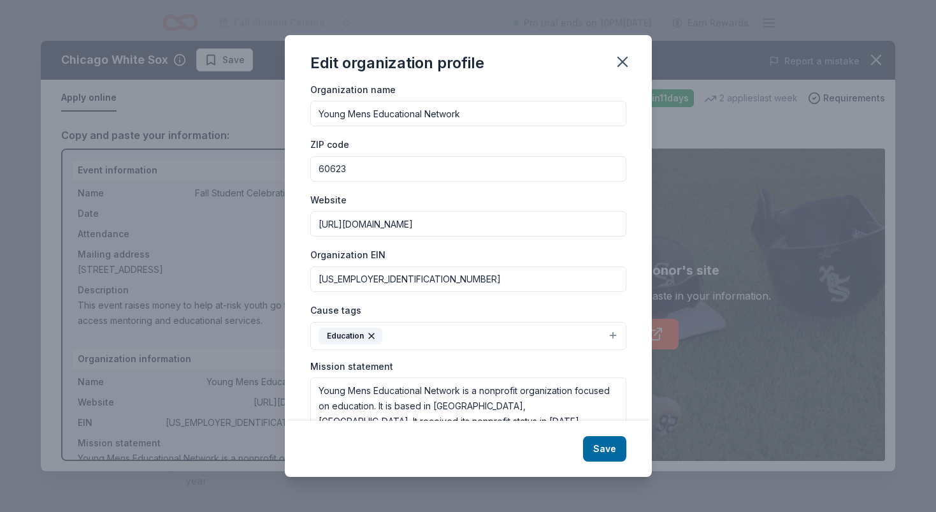
click at [484, 116] on input "Young Mens Educational Network" at bounding box center [468, 113] width 316 height 25
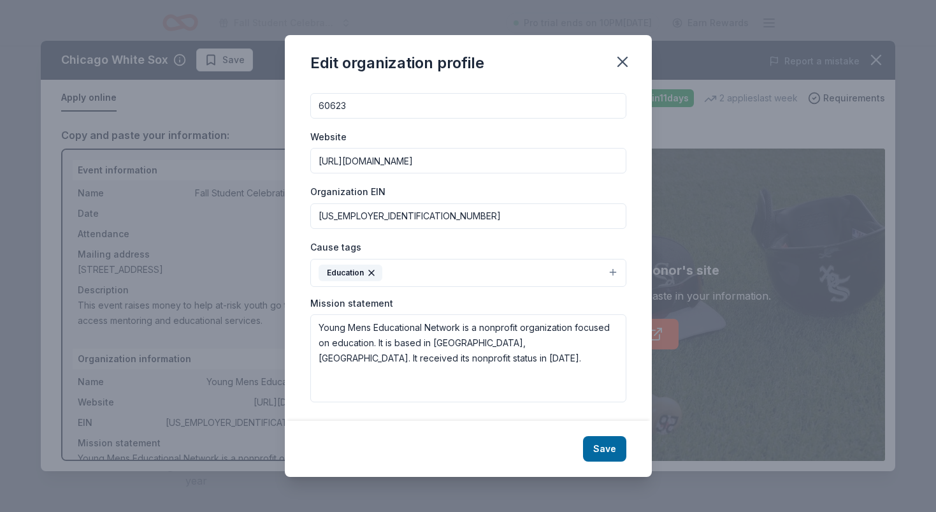
scroll to position [90, 0]
type input "Young Mens Educational Network (YMEN)"
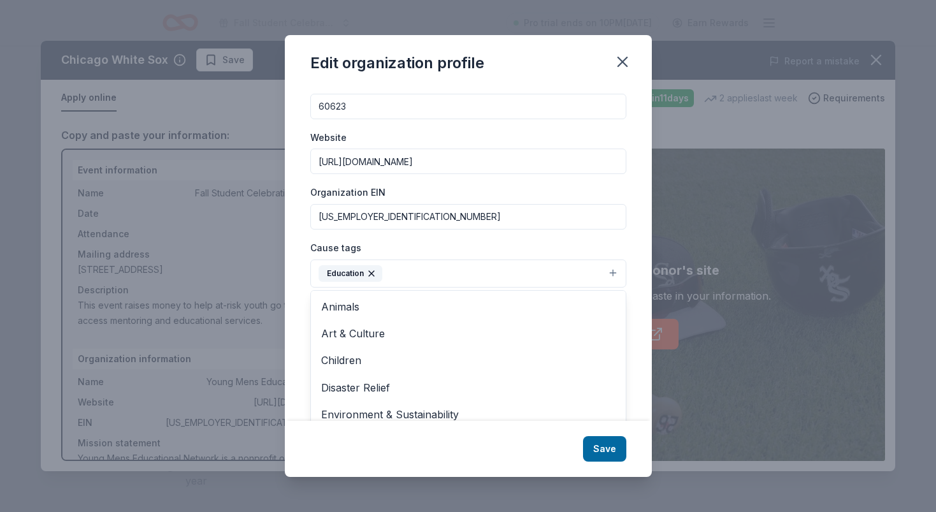
click at [600, 273] on button "Education" at bounding box center [468, 273] width 316 height 28
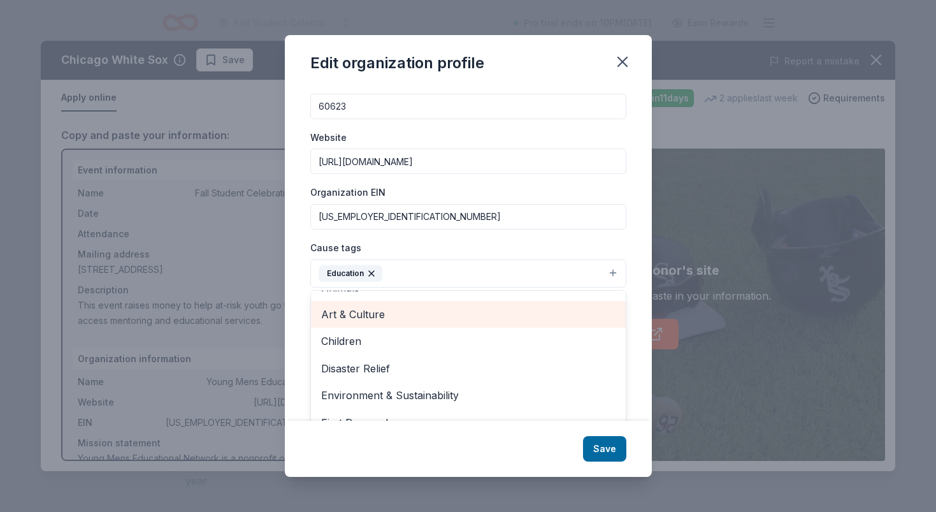
scroll to position [33, 0]
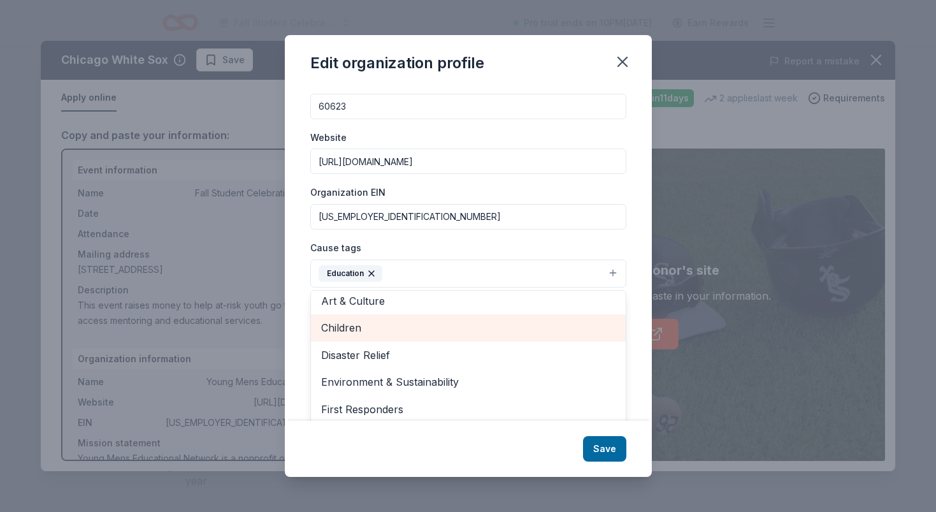
click at [514, 325] on span "Children" at bounding box center [468, 327] width 294 height 17
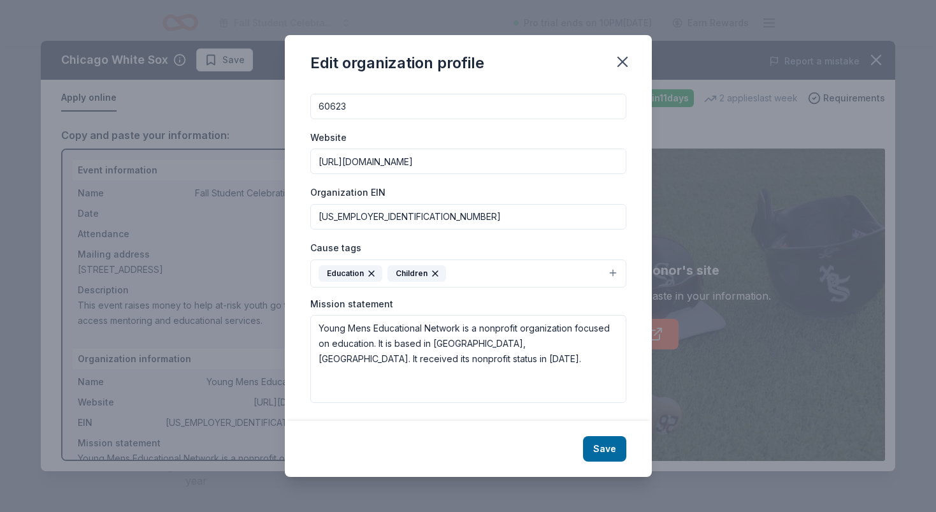
click at [614, 267] on button "Education Children" at bounding box center [468, 273] width 316 height 28
click at [611, 270] on button "Education Children" at bounding box center [468, 273] width 316 height 28
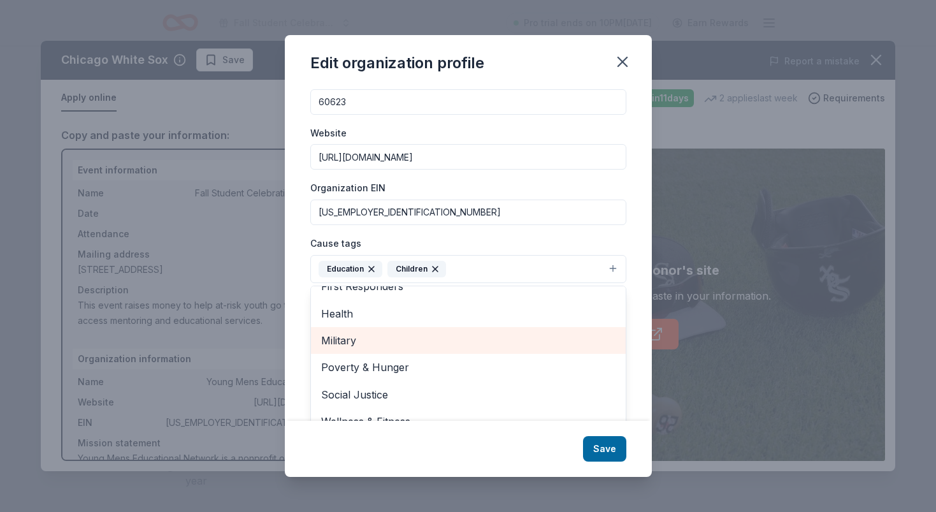
scroll to position [110, 0]
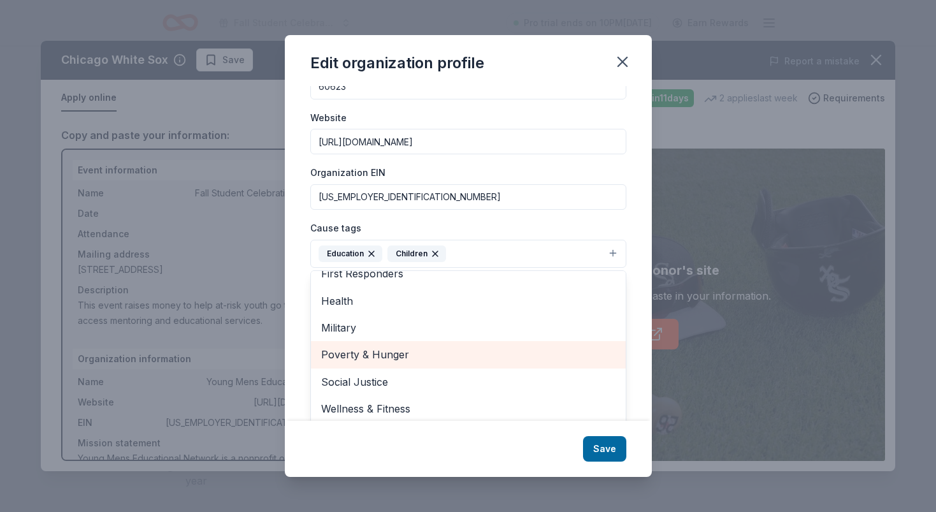
click at [528, 350] on span "Poverty & Hunger" at bounding box center [468, 354] width 294 height 17
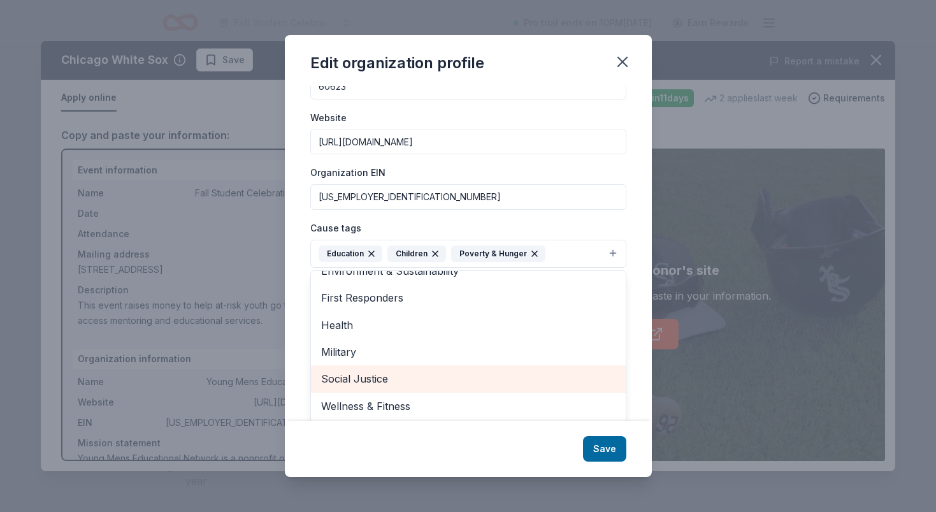
scroll to position [94, 0]
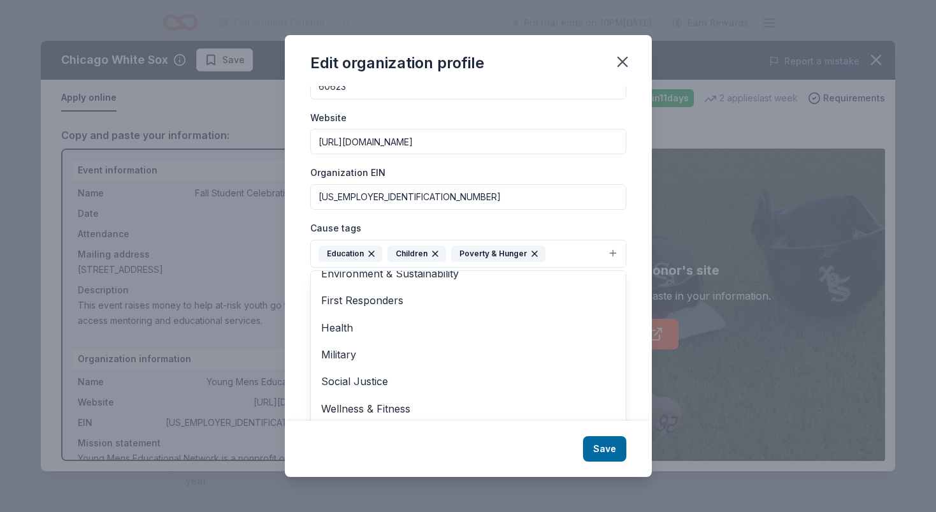
click at [610, 454] on div "Edit organization profile Changes made here will be reflected on your Account. …" at bounding box center [468, 256] width 367 height 442
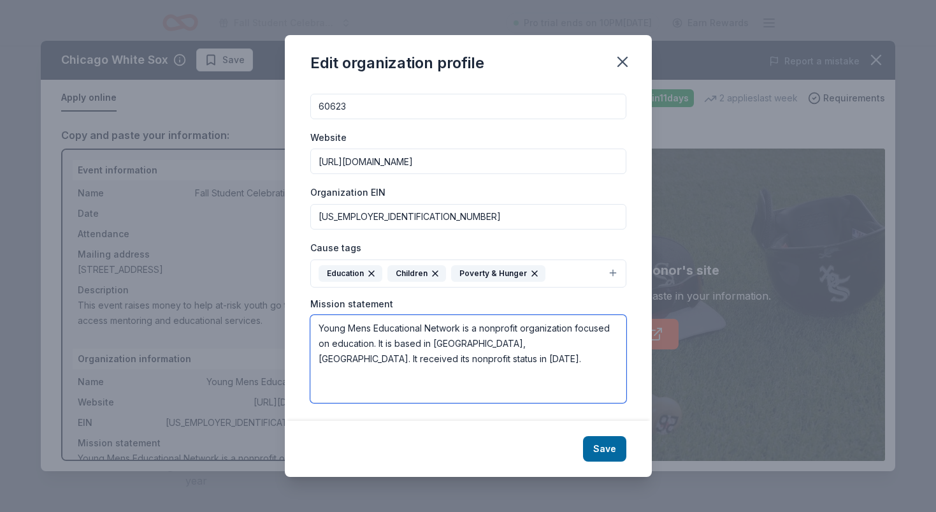
click at [373, 343] on textarea "Young Mens Educational Network is a nonprofit organization focused on education…" at bounding box center [468, 359] width 316 height 88
drag, startPoint x: 550, startPoint y: 342, endPoint x: 593, endPoint y: 343, distance: 43.3
click at [593, 343] on textarea "Young Mens Educational Network is a nonprofit organization focused on education…" at bounding box center [468, 359] width 316 height 88
click at [416, 359] on textarea "Young Mens Educational Network is a nonprofit organization focused on education…" at bounding box center [468, 359] width 316 height 88
click at [502, 356] on textarea "Young Mens Educational Network is a nonprofit organization focused on education…" at bounding box center [468, 359] width 316 height 88
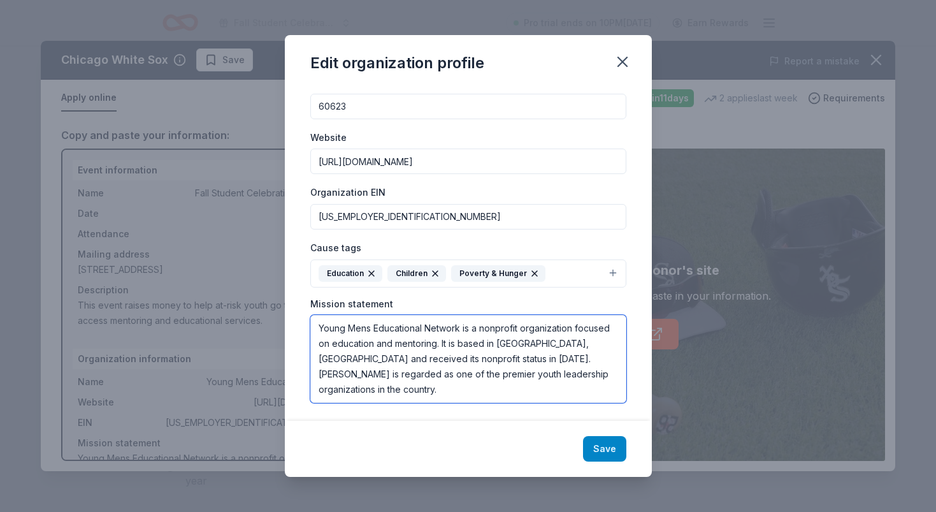
type textarea "Young Mens Educational Network is a nonprofit organization focused on education…"
click at [606, 445] on button "Save" at bounding box center [604, 448] width 43 height 25
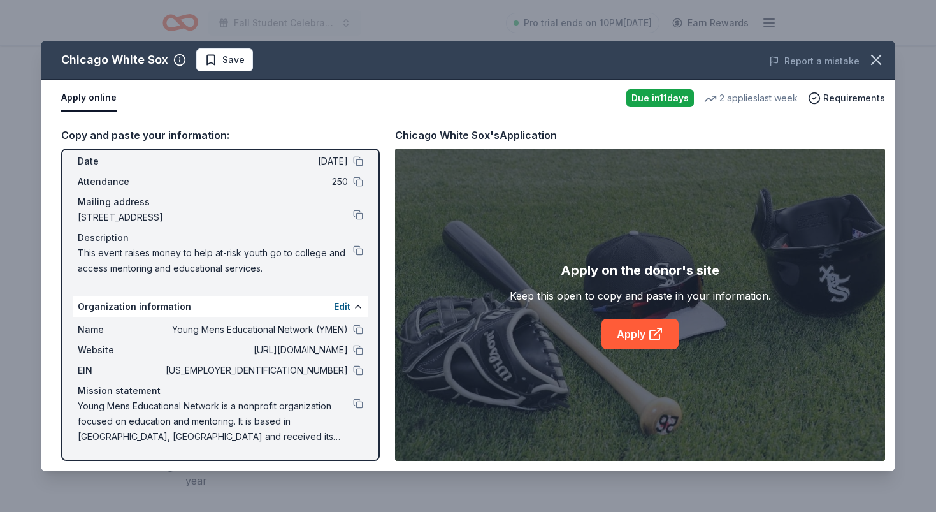
scroll to position [52, 0]
click at [345, 308] on button "Edit" at bounding box center [342, 306] width 17 height 15
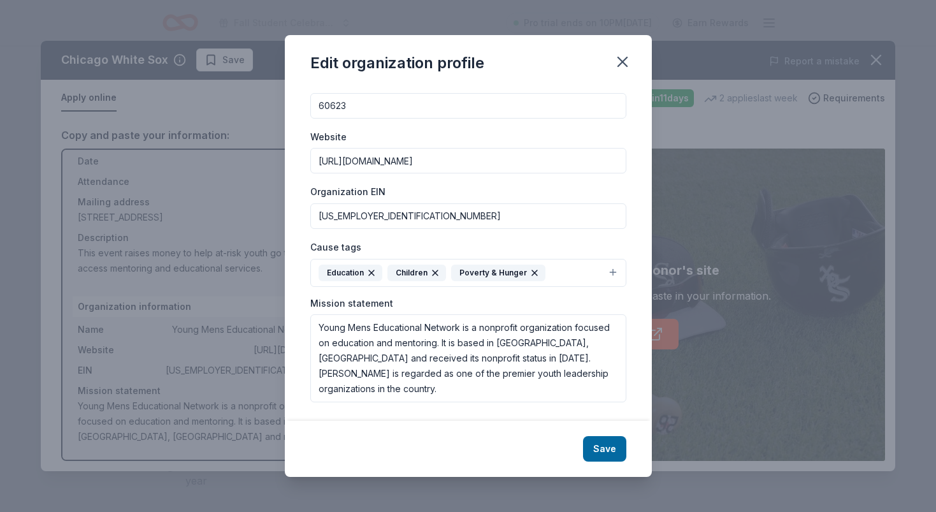
scroll to position [90, 0]
click at [320, 328] on textarea "Young Mens Educational Network is a nonprofit organization focused on education…" at bounding box center [468, 359] width 316 height 88
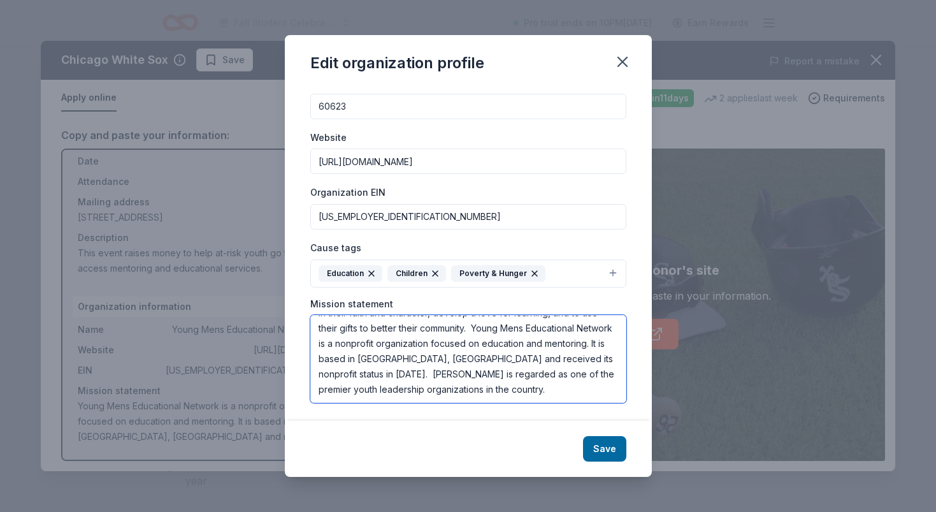
scroll to position [6, 0]
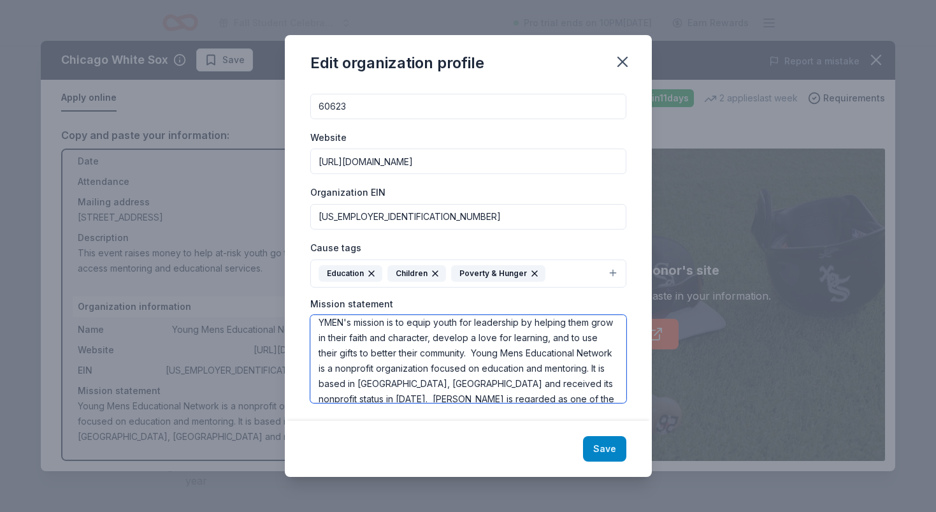
type textarea "YMEN's mission is to equip youth for leadership by helping them grow in their f…"
click at [605, 445] on button "Save" at bounding box center [604, 448] width 43 height 25
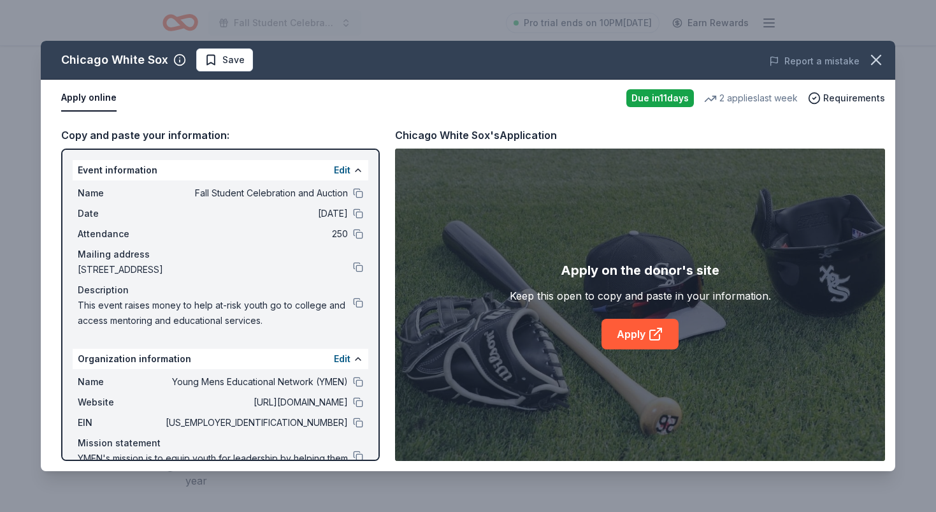
scroll to position [0, 0]
click at [638, 334] on link "Apply" at bounding box center [640, 334] width 77 height 31
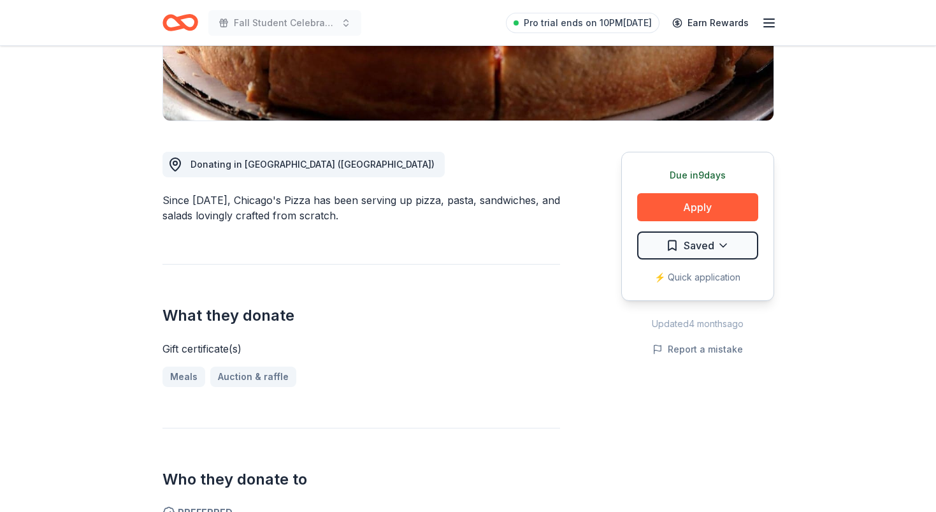
scroll to position [267, 0]
click at [713, 205] on button "Apply" at bounding box center [697, 206] width 121 height 28
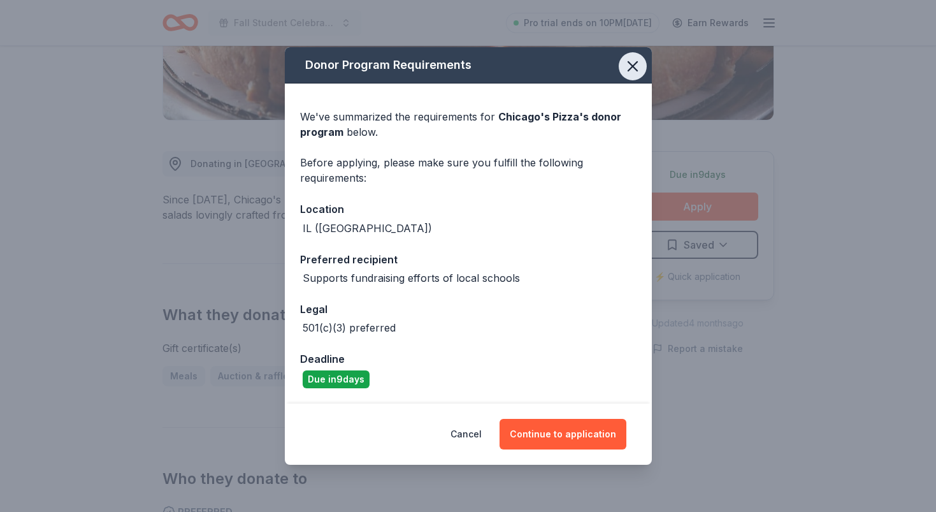
click at [633, 67] on icon "button" at bounding box center [632, 66] width 9 height 9
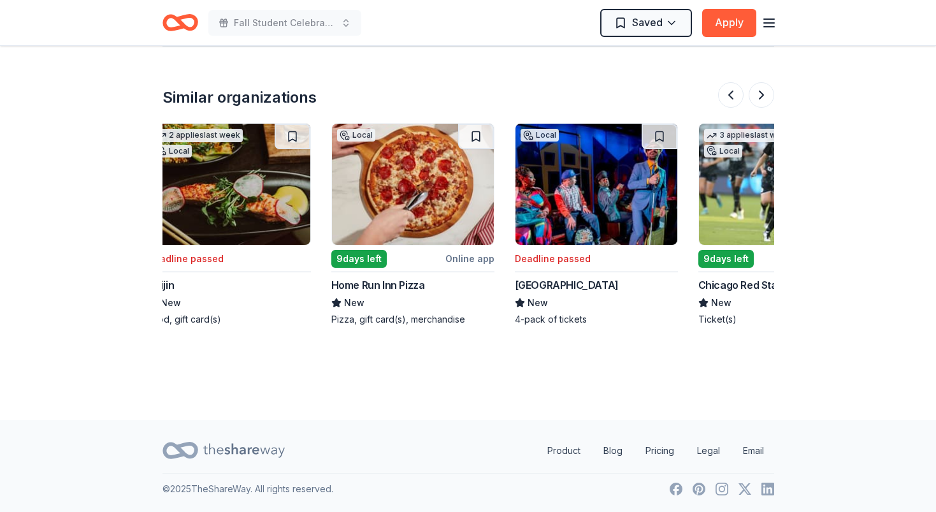
scroll to position [0, 383]
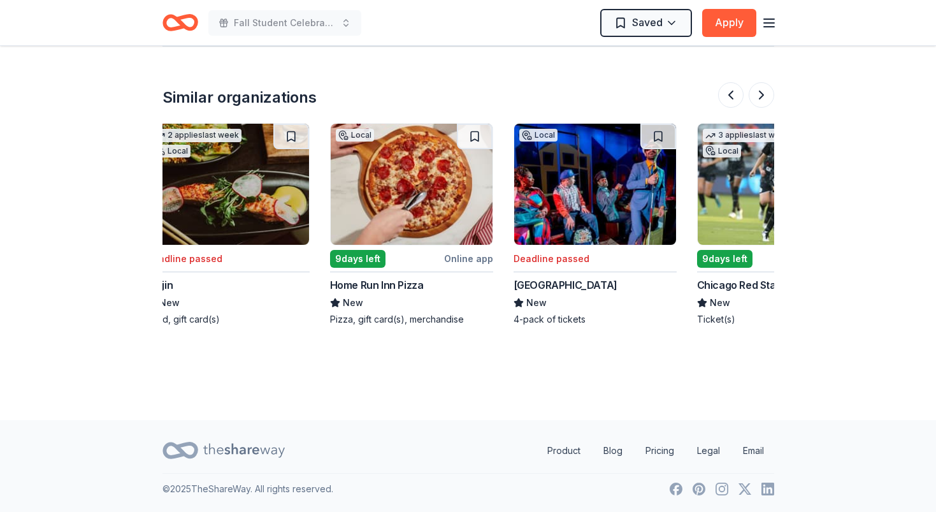
click at [435, 200] on img at bounding box center [412, 184] width 162 height 121
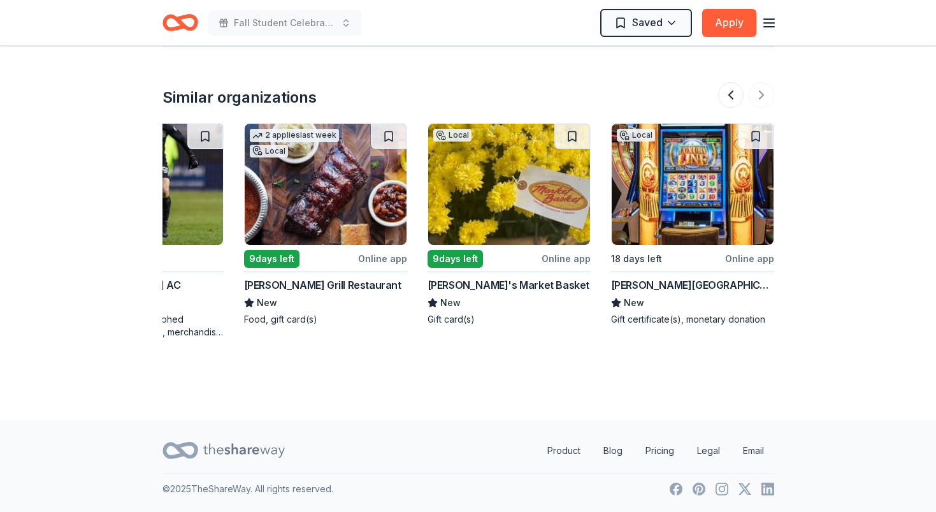
scroll to position [1206, 0]
click at [758, 91] on div at bounding box center [746, 94] width 56 height 25
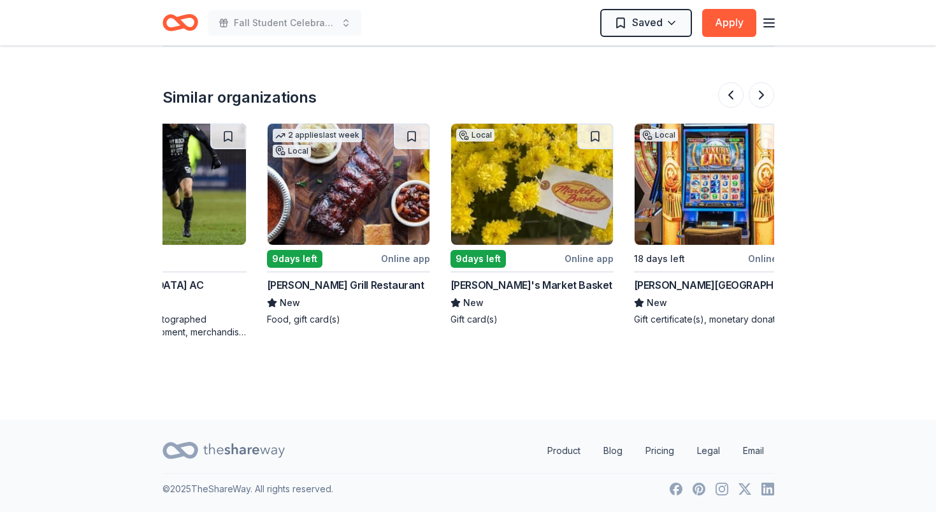
scroll to position [0, 1182]
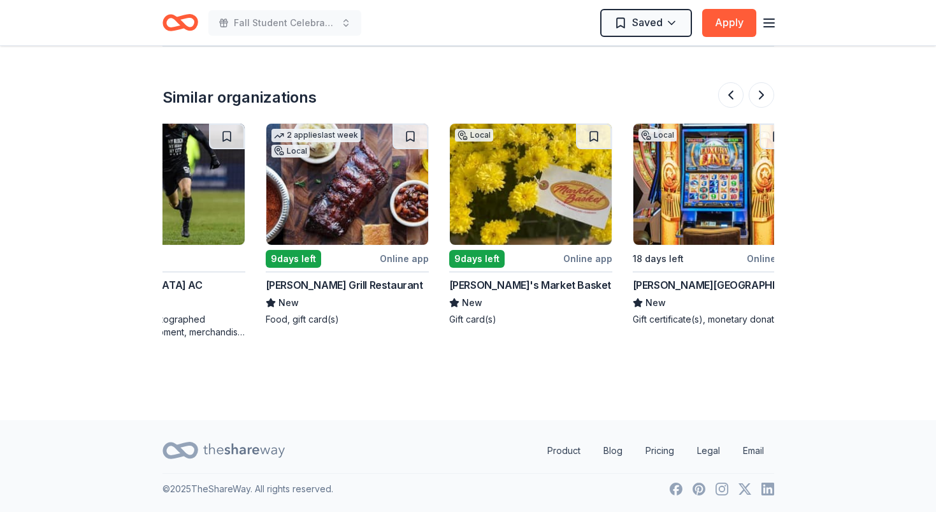
click at [375, 182] on img at bounding box center [347, 184] width 162 height 121
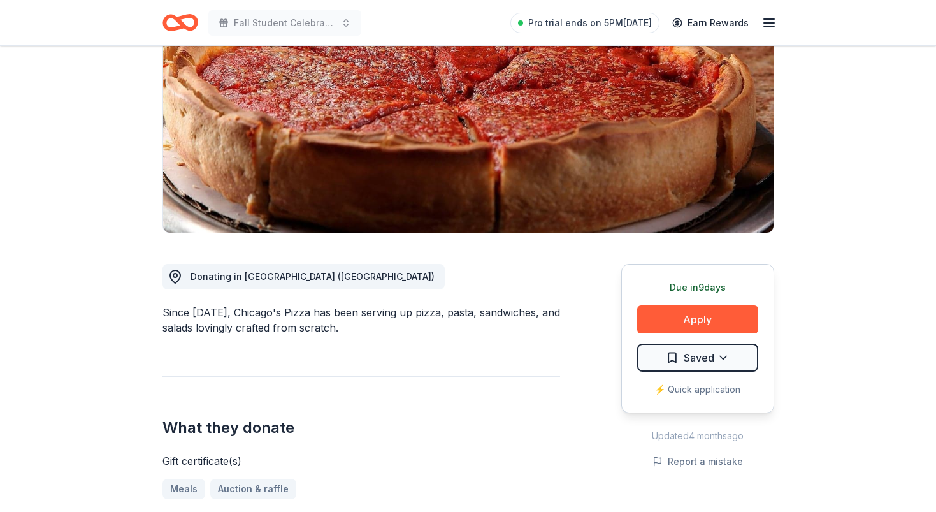
scroll to position [172, 0]
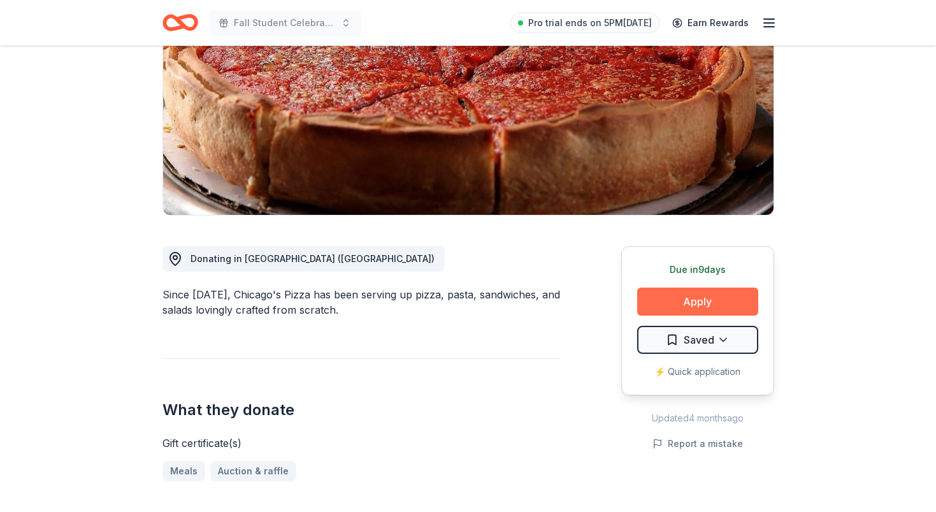
click at [686, 298] on button "Apply" at bounding box center [697, 301] width 121 height 28
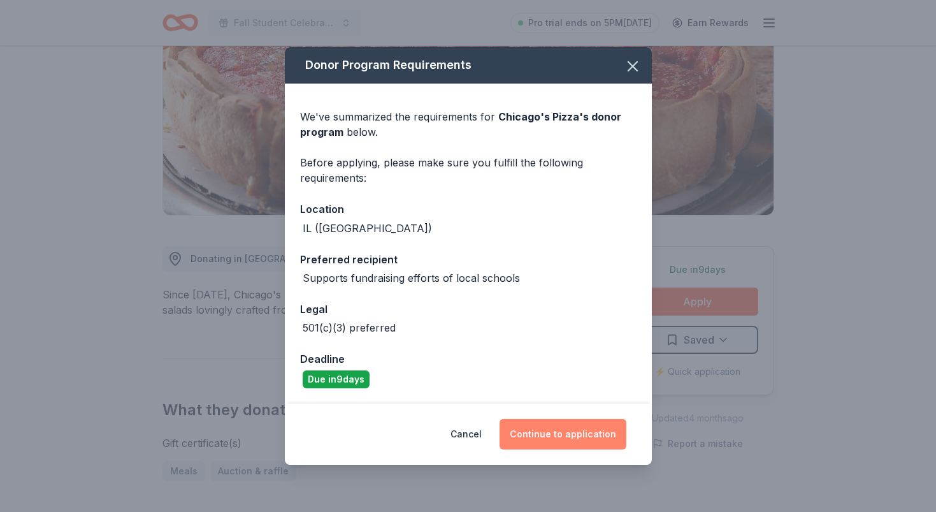
click at [571, 437] on button "Continue to application" at bounding box center [563, 434] width 127 height 31
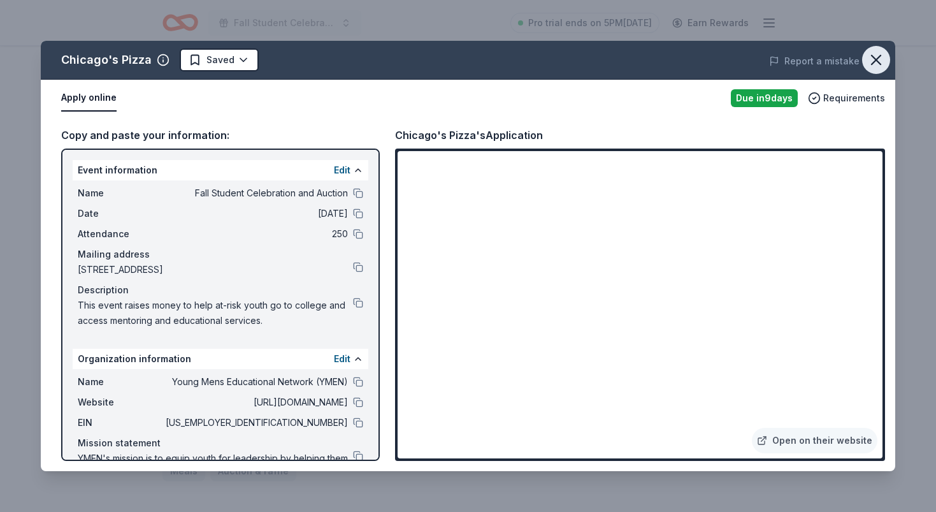
click at [878, 59] on icon "button" at bounding box center [876, 59] width 9 height 9
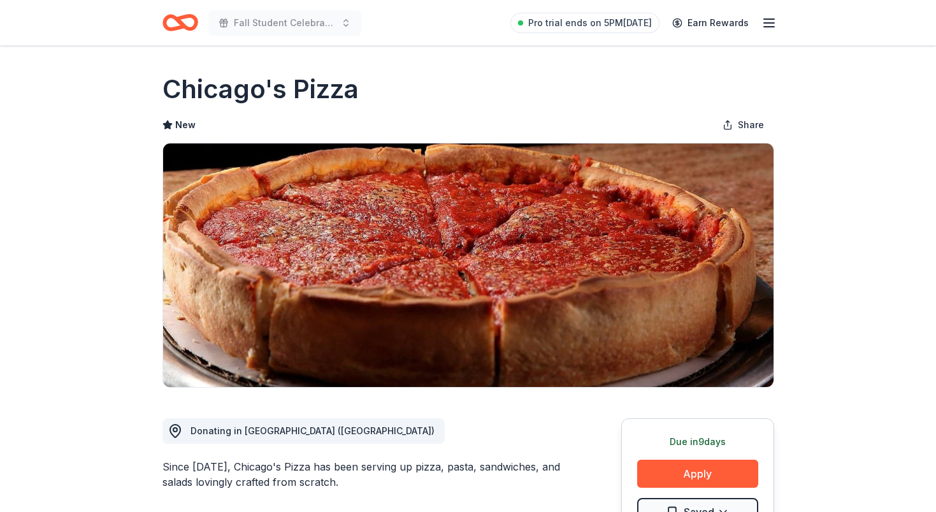
scroll to position [0, 0]
click at [770, 18] on icon "button" at bounding box center [769, 22] width 15 height 15
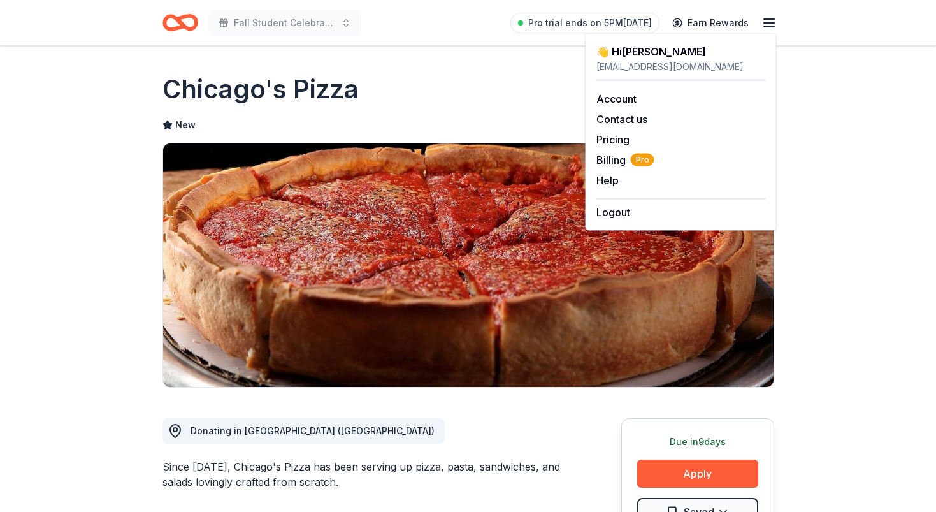
click at [770, 18] on icon "button" at bounding box center [769, 22] width 15 height 15
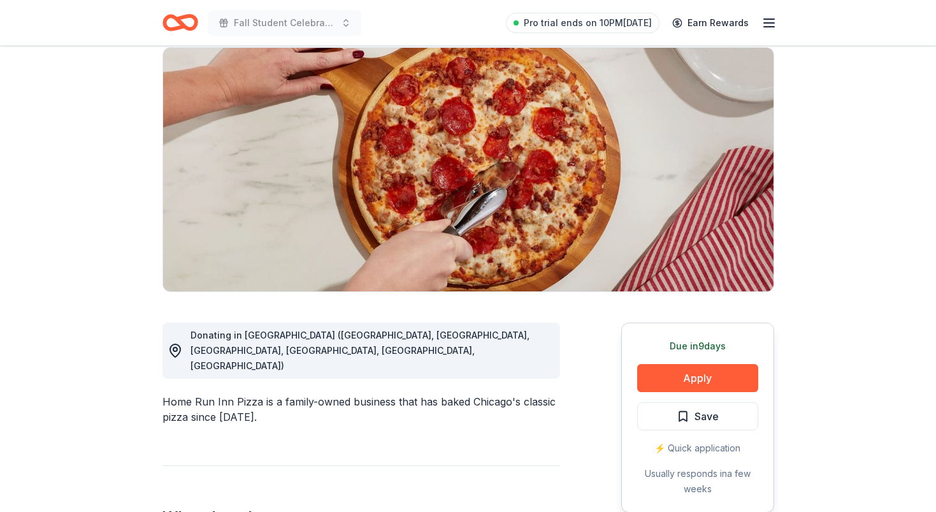
scroll to position [99, 0]
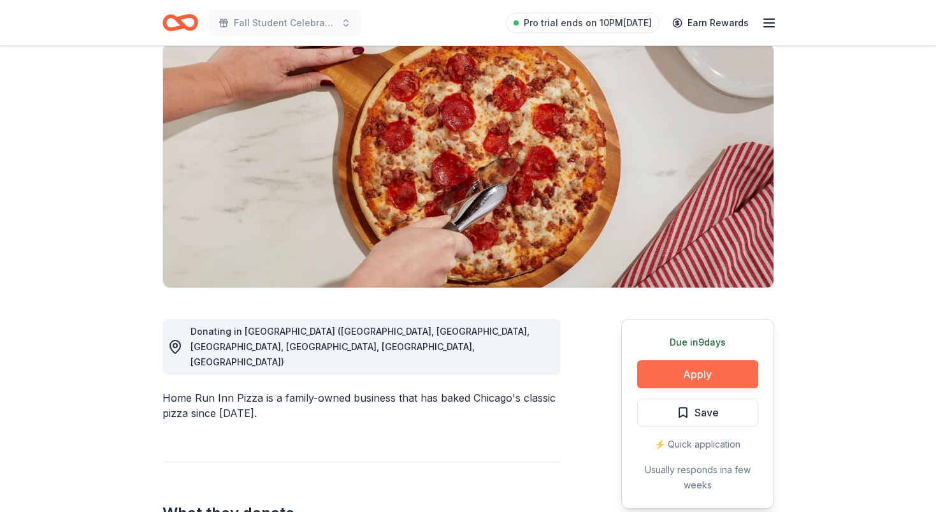
click at [682, 373] on button "Apply" at bounding box center [697, 374] width 121 height 28
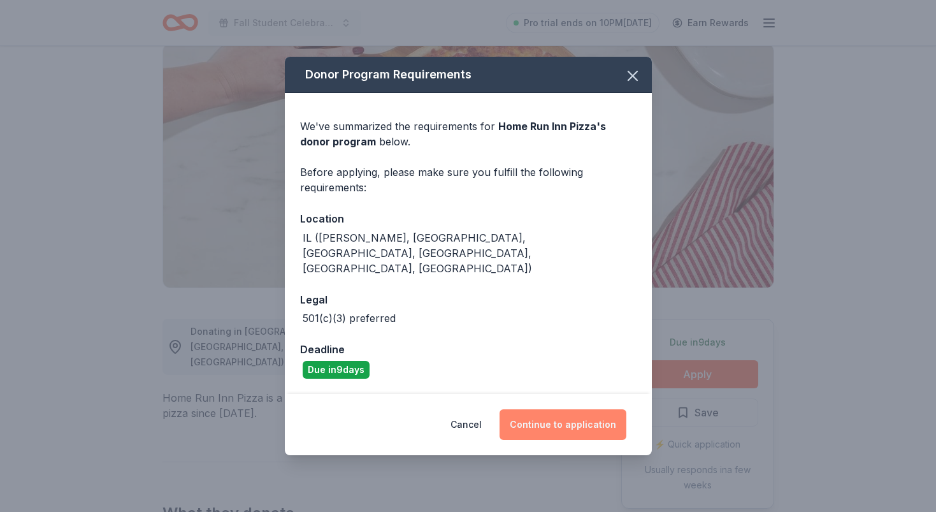
click at [591, 409] on button "Continue to application" at bounding box center [563, 424] width 127 height 31
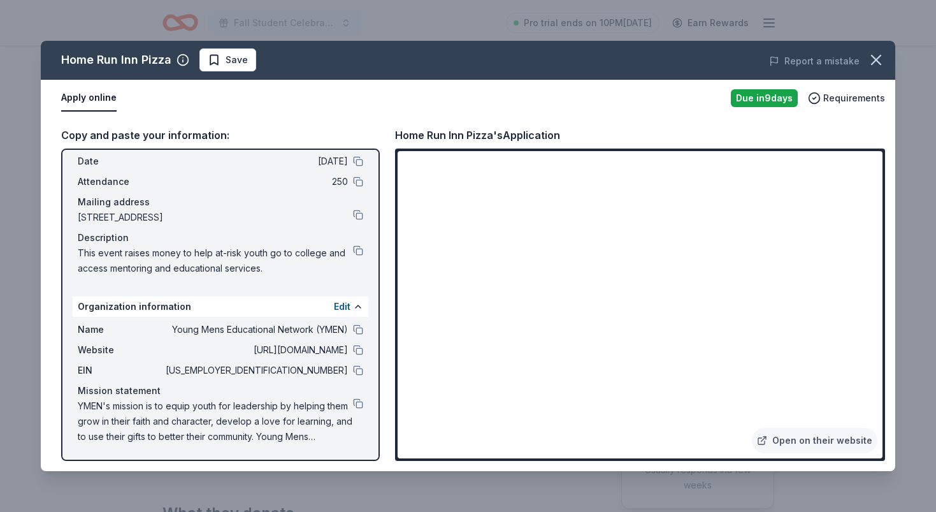
scroll to position [52, 0]
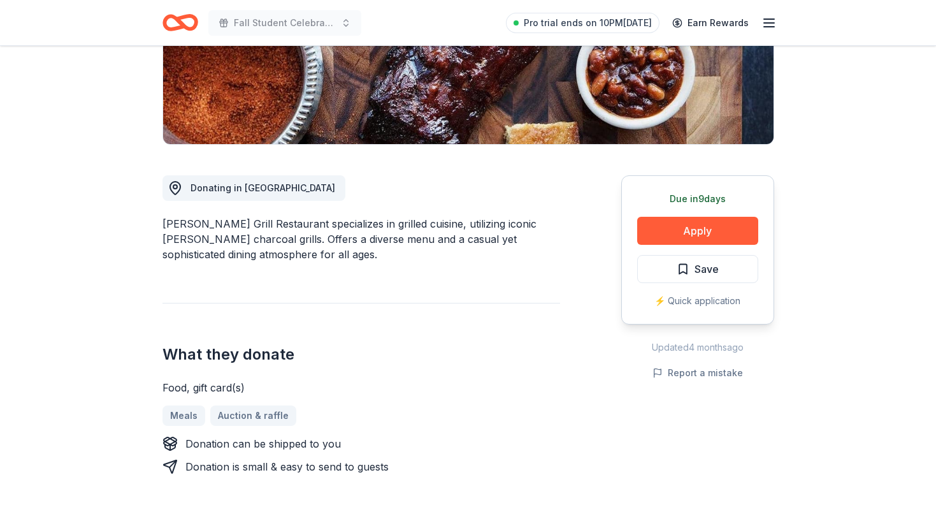
scroll to position [235, 0]
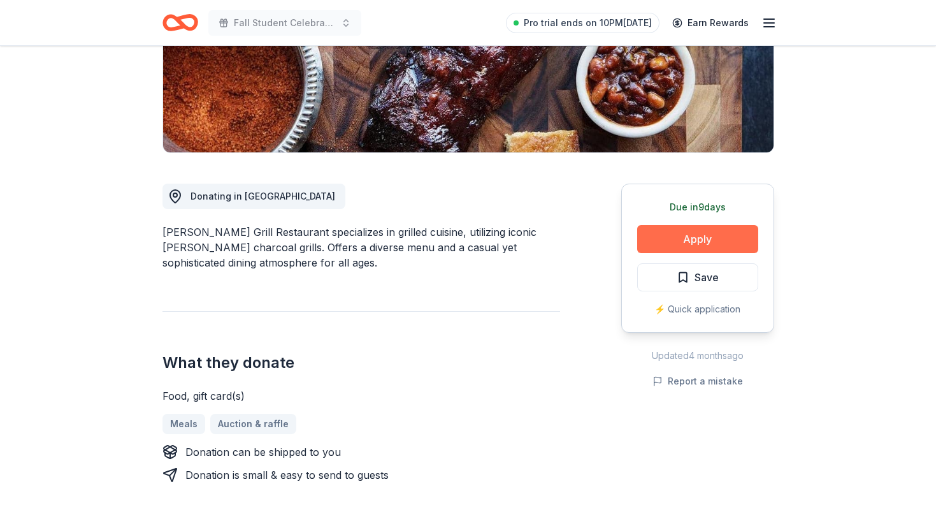
click at [693, 236] on button "Apply" at bounding box center [697, 239] width 121 height 28
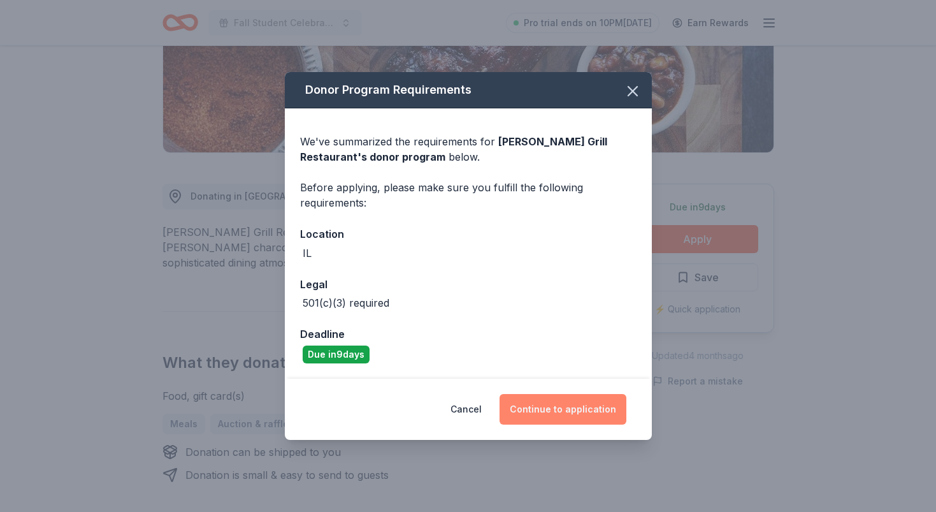
click at [561, 408] on button "Continue to application" at bounding box center [563, 409] width 127 height 31
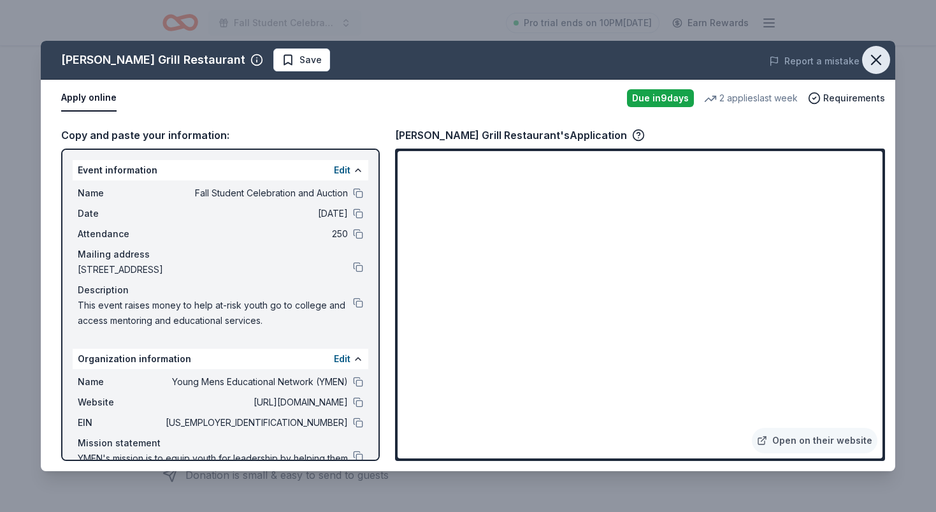
click at [878, 58] on icon "button" at bounding box center [876, 59] width 9 height 9
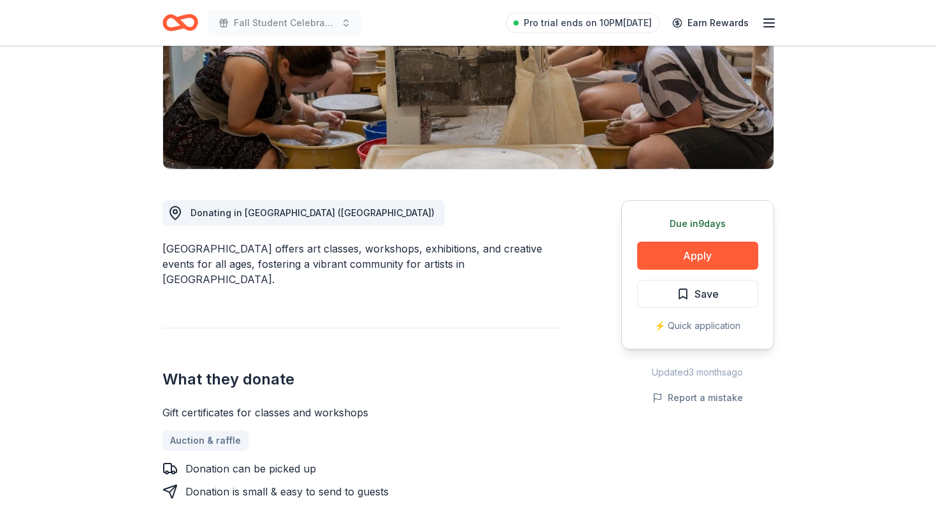
scroll to position [226, 0]
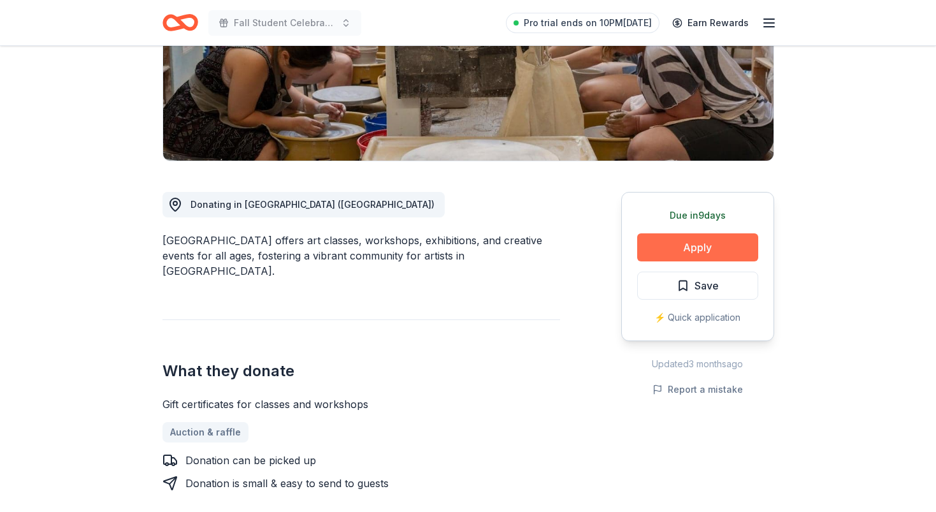
click at [718, 245] on button "Apply" at bounding box center [697, 247] width 121 height 28
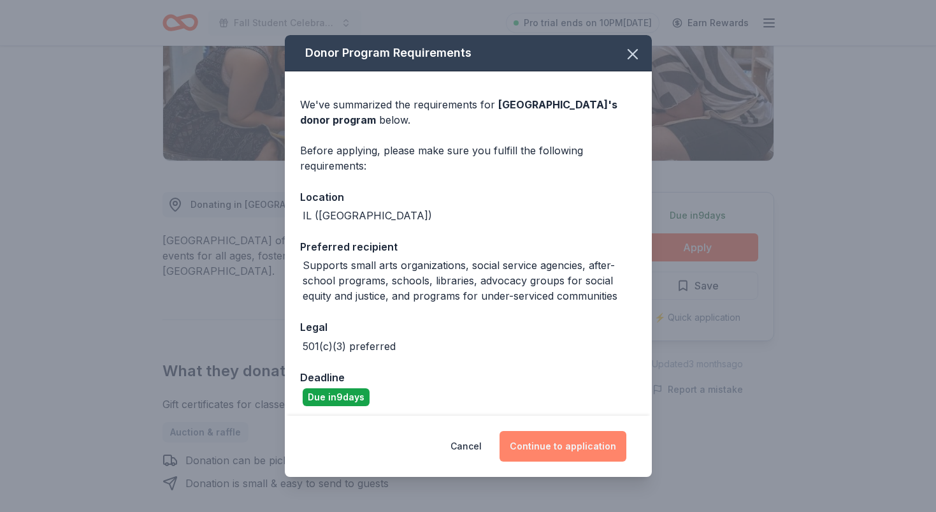
click at [572, 446] on button "Continue to application" at bounding box center [563, 446] width 127 height 31
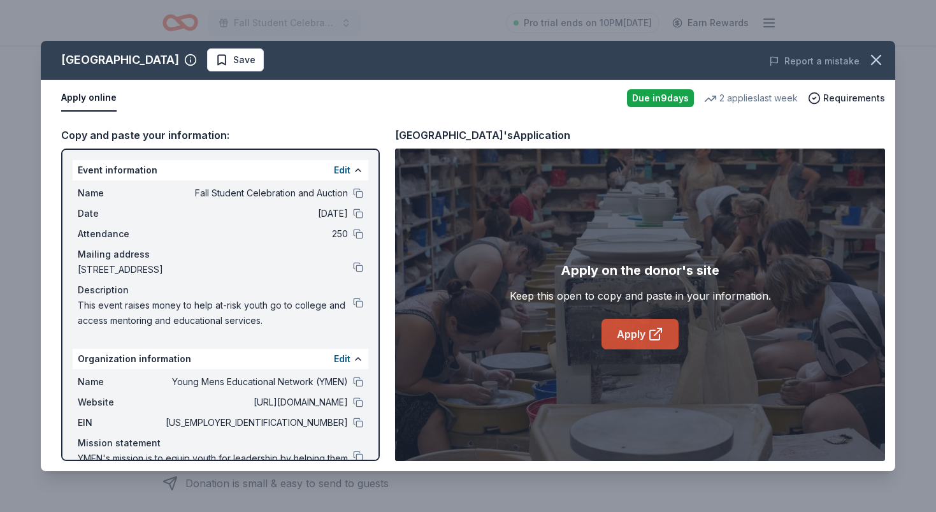
click at [640, 336] on link "Apply" at bounding box center [640, 334] width 77 height 31
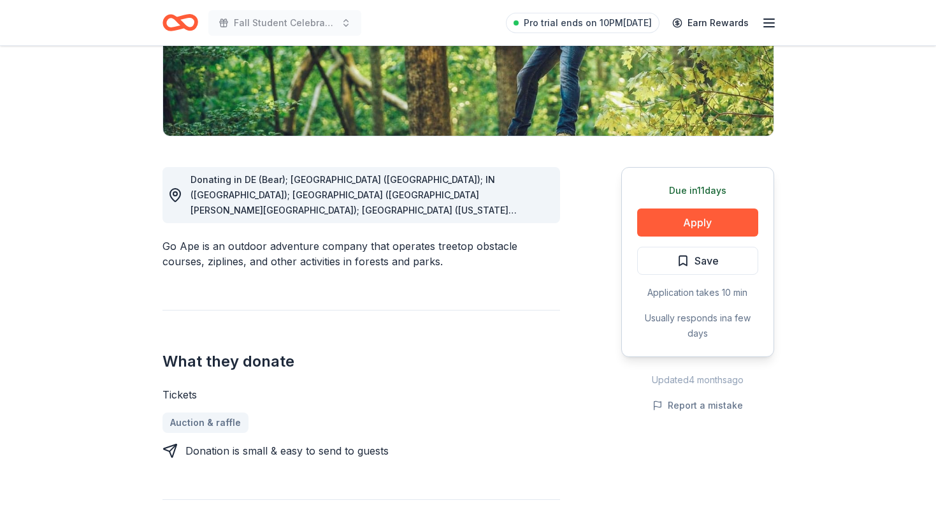
scroll to position [252, 0]
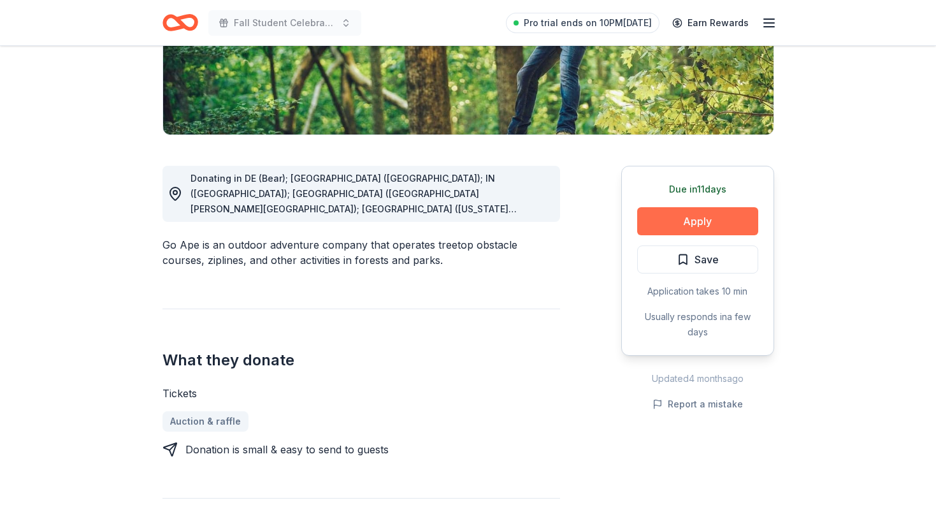
click at [720, 221] on button "Apply" at bounding box center [697, 221] width 121 height 28
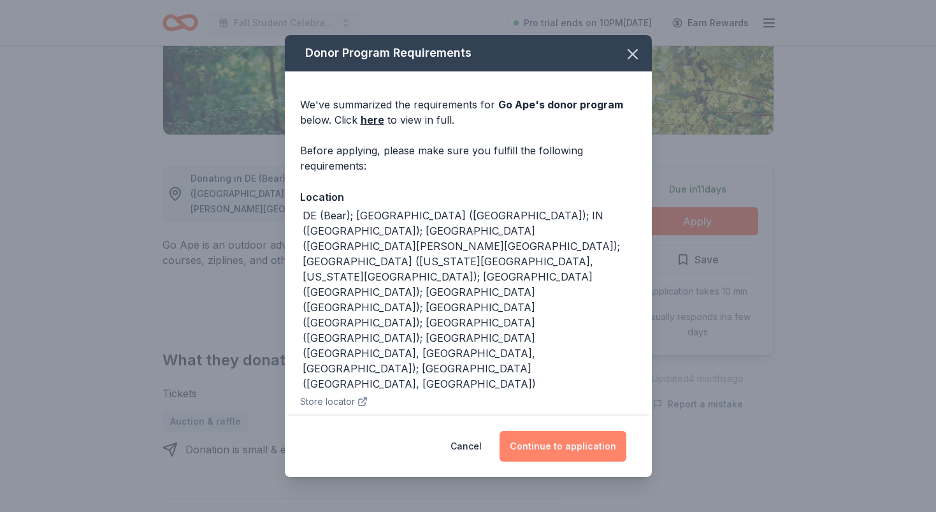
click at [595, 445] on button "Continue to application" at bounding box center [563, 446] width 127 height 31
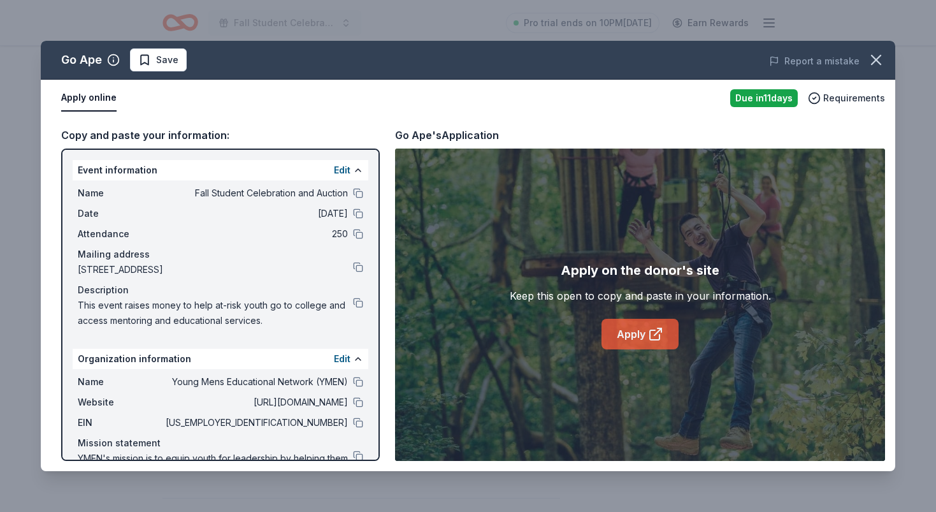
click at [638, 340] on link "Apply" at bounding box center [640, 334] width 77 height 31
